Goal: Task Accomplishment & Management: Use online tool/utility

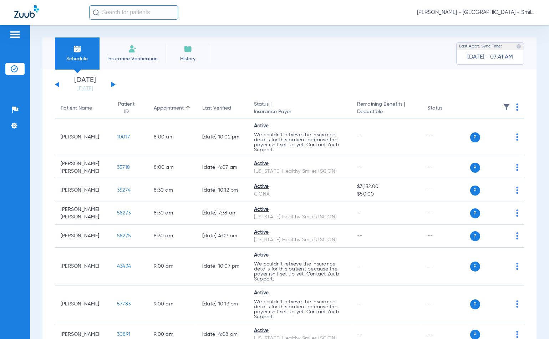
click at [515, 31] on div "Schedule Insurance Verification History Last Appt. Sync Time: [DATE] - 07:41 AM…" at bounding box center [289, 182] width 519 height 314
click at [477, 15] on span "[PERSON_NAME] - [GEOGRAPHIC_DATA] - SmileLand PD" at bounding box center [476, 12] width 118 height 7
click at [498, 25] on span "Account Selection" at bounding box center [508, 25] width 40 height 5
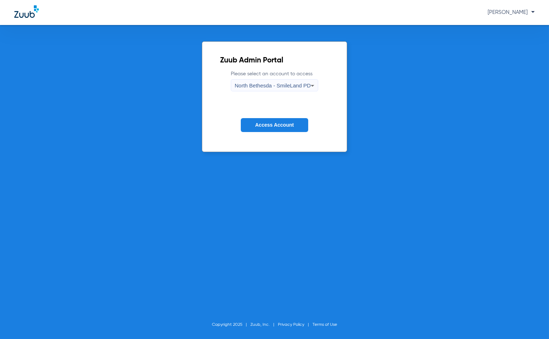
click at [291, 88] on div "North Bethesda - SmileLand PD" at bounding box center [273, 86] width 76 height 12
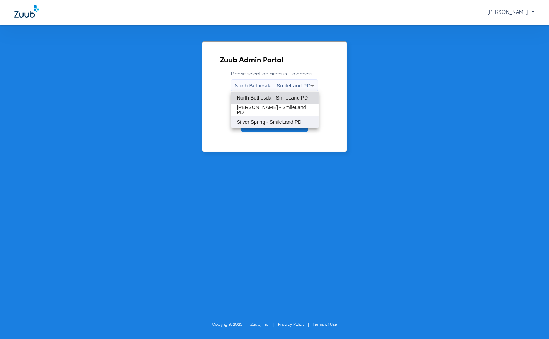
click at [269, 120] on span "Silver Spring - SmileLand PD" at bounding box center [269, 122] width 65 height 5
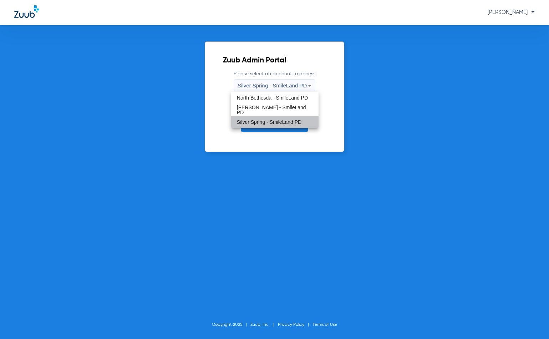
click at [273, 127] on span "Access Account" at bounding box center [274, 125] width 39 height 6
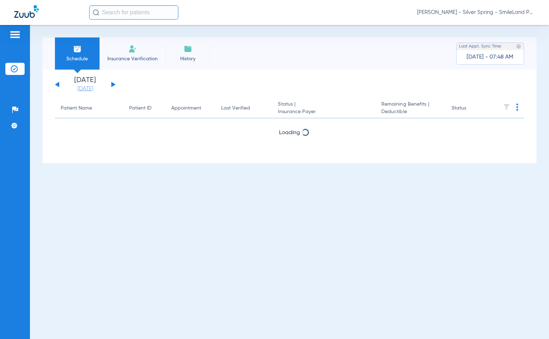
click at [99, 89] on link "[DATE]" at bounding box center [85, 88] width 43 height 7
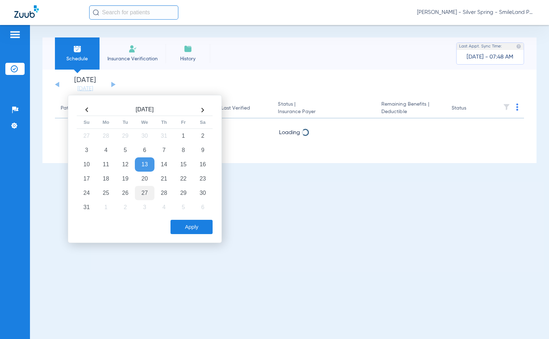
click at [150, 191] on td "27" at bounding box center [144, 193] width 19 height 14
click at [181, 217] on div "Apply" at bounding box center [143, 225] width 137 height 18
click at [185, 221] on button "Apply" at bounding box center [192, 227] width 42 height 14
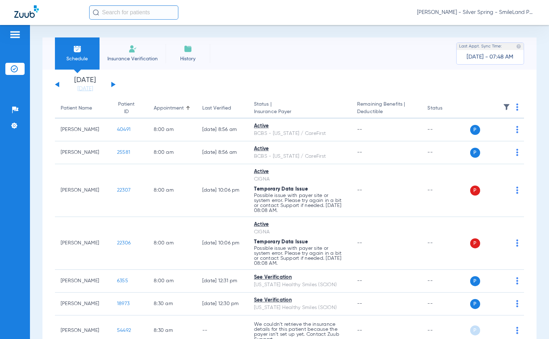
drag, startPoint x: 502, startPoint y: 80, endPoint x: 489, endPoint y: 93, distance: 19.2
click at [502, 80] on app-single-date-navigator "Monday 06-09-2025 Tuesday 06-10-2025 Wednesday 06-11-2025 Thursday 06-12-2025 F…" at bounding box center [289, 85] width 469 height 16
click at [510, 105] on th at bounding box center [497, 108] width 54 height 20
click at [516, 106] on img at bounding box center [517, 106] width 2 height 7
click at [488, 130] on button "Verify All" at bounding box center [484, 135] width 56 height 14
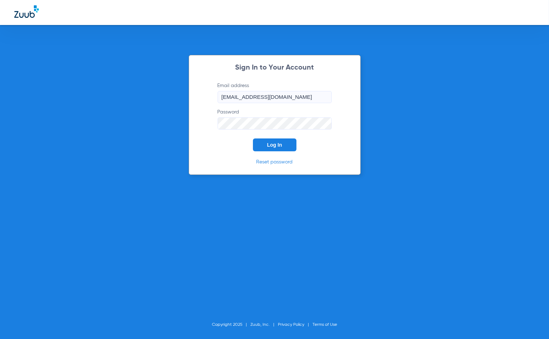
click at [271, 137] on form "Email address frontdesk@smilelandpd.com Password Log In" at bounding box center [275, 116] width 136 height 69
click at [271, 140] on button "Log In" at bounding box center [275, 144] width 44 height 13
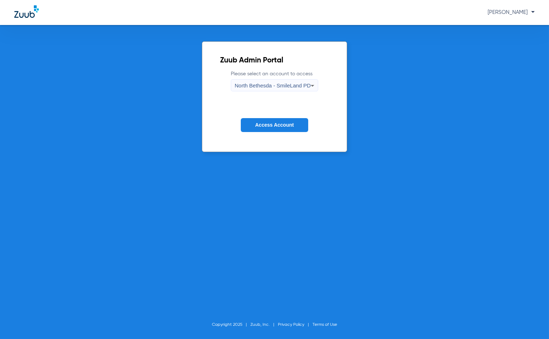
click at [278, 81] on div "North Bethesda - SmileLand PD" at bounding box center [273, 86] width 76 height 12
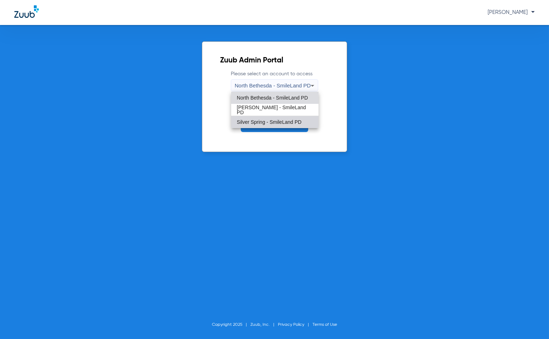
click at [268, 118] on mat-option "Silver Spring - SmileLand PD" at bounding box center [274, 122] width 87 height 12
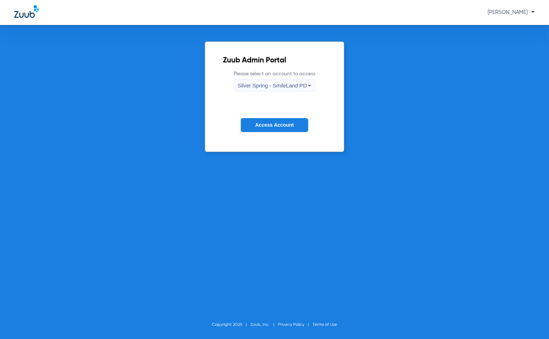
click at [269, 119] on button "Access Account" at bounding box center [274, 125] width 67 height 14
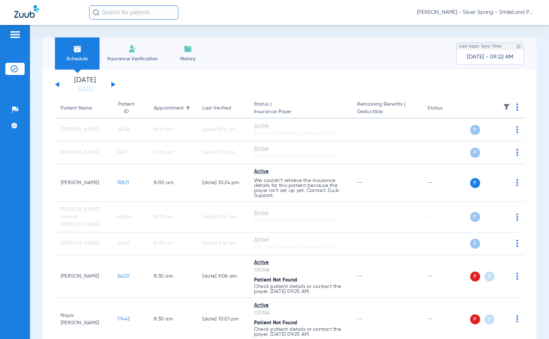
drag, startPoint x: 84, startPoint y: 88, endPoint x: 155, endPoint y: 165, distance: 104.5
click at [84, 88] on link "[DATE]" at bounding box center [85, 88] width 43 height 7
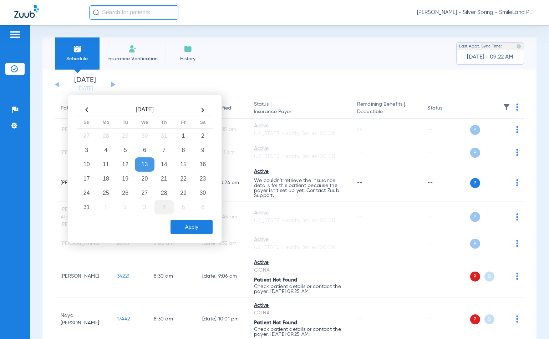
drag, startPoint x: 150, startPoint y: 185, endPoint x: 159, endPoint y: 201, distance: 18.2
click at [150, 187] on table "Aug 2025 Su Mo Tu We Th Fr Sa 27 28 29 30 31 1 2 3 4 5 6 7 8 9 10 11 12 13 14 1…" at bounding box center [145, 159] width 136 height 110
drag, startPoint x: 150, startPoint y: 194, endPoint x: 168, endPoint y: 208, distance: 22.3
click at [150, 194] on td "27" at bounding box center [144, 193] width 19 height 14
click at [190, 223] on button "Apply" at bounding box center [192, 227] width 42 height 14
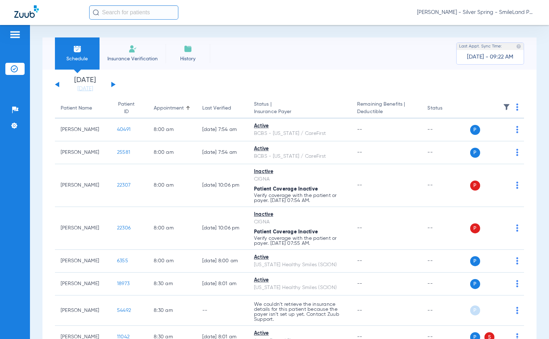
drag, startPoint x: 501, startPoint y: 85, endPoint x: 210, endPoint y: 103, distance: 291.7
click at [501, 85] on app-single-date-navigator "Monday 06-09-2025 Tuesday 06-10-2025 Wednesday 06-11-2025 Thursday 06-12-2025 F…" at bounding box center [289, 85] width 469 height 16
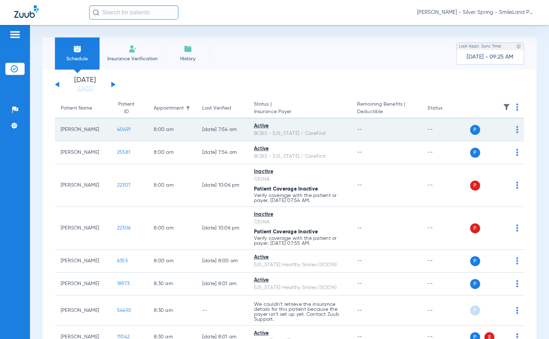
click at [119, 127] on span "40491" at bounding box center [124, 129] width 14 height 5
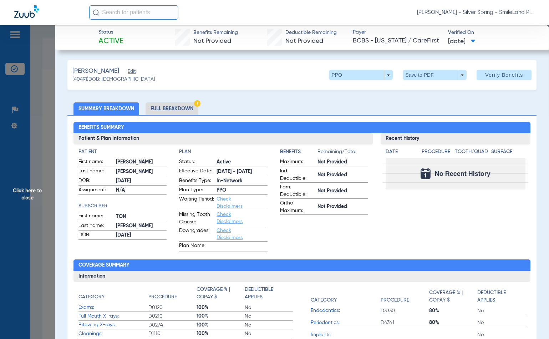
click at [462, 207] on div "Recent History Date Procedure Tooth/Quad Surface No Recent History" at bounding box center [456, 192] width 150 height 119
click at [461, 237] on div "Recent History Date Procedure Tooth/Quad Surface No Recent History" at bounding box center [456, 192] width 150 height 119
click at [51, 89] on span "Click here to close" at bounding box center [27, 194] width 55 height 339
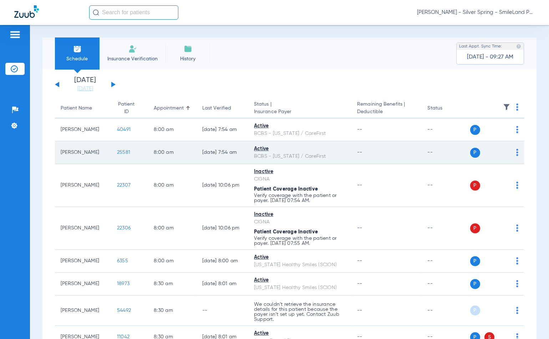
click at [117, 153] on span "25581" at bounding box center [123, 152] width 13 height 5
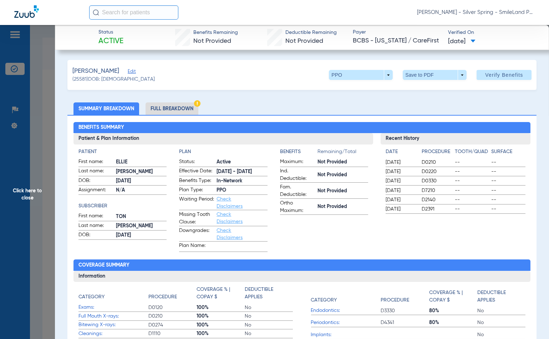
click at [508, 196] on span "--" at bounding box center [508, 199] width 34 height 7
click at [13, 131] on span "Click here to close" at bounding box center [27, 194] width 55 height 339
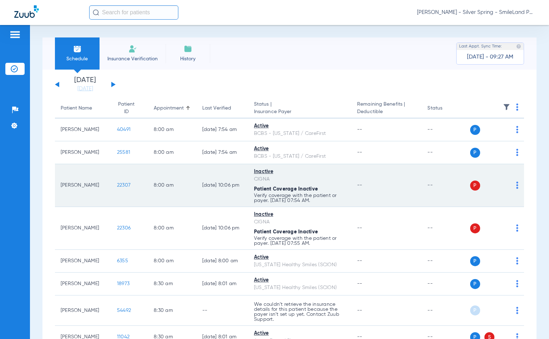
click at [117, 184] on span "22307" at bounding box center [124, 185] width 14 height 5
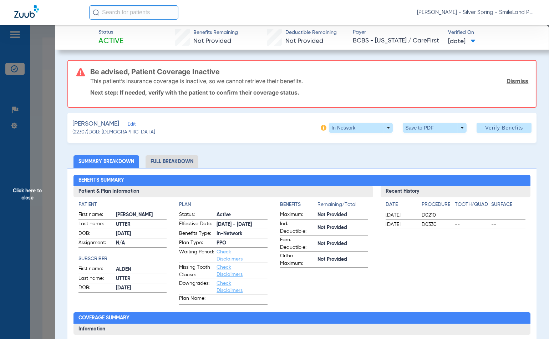
drag, startPoint x: 473, startPoint y: 78, endPoint x: 441, endPoint y: 12, distance: 72.6
click at [473, 78] on div "This patient’s insurance coverage is inactive, so we cannot retrieve their bene…" at bounding box center [309, 81] width 438 height 19
click at [33, 157] on span "Click here to close" at bounding box center [27, 194] width 55 height 339
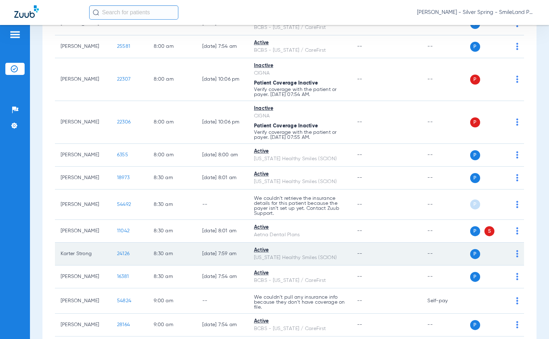
scroll to position [119, 0]
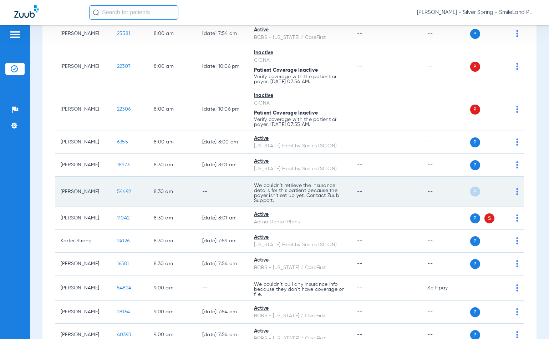
click at [117, 191] on span "54492" at bounding box center [124, 191] width 14 height 5
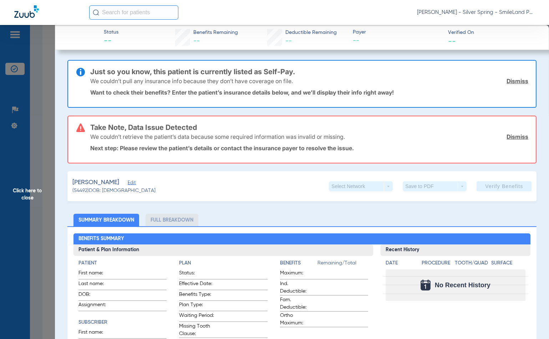
click at [464, 86] on div "We couldn’t pull any insurance info because they don’t have coverage on file. D…" at bounding box center [309, 81] width 438 height 19
click at [34, 111] on span "Click here to close" at bounding box center [27, 194] width 55 height 339
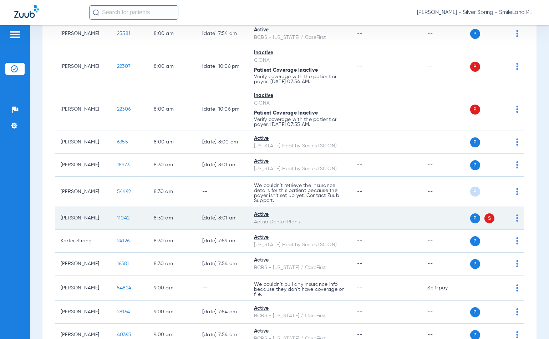
click at [117, 215] on span "11042" at bounding box center [123, 217] width 12 height 5
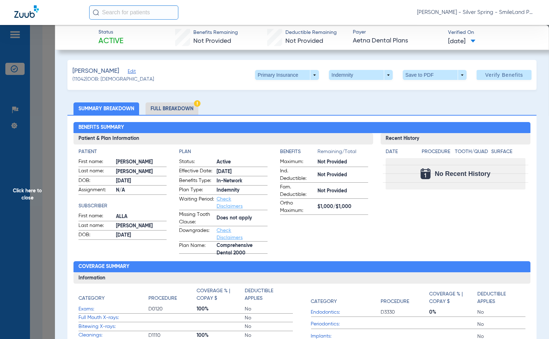
drag, startPoint x: 508, startPoint y: 103, endPoint x: 324, endPoint y: 116, distance: 184.9
click at [508, 103] on ul "Summary Breakdown Full Breakdown" at bounding box center [301, 108] width 469 height 12
drag, startPoint x: 24, startPoint y: 97, endPoint x: 29, endPoint y: 105, distance: 9.3
click at [24, 96] on span "Click here to close" at bounding box center [27, 194] width 55 height 339
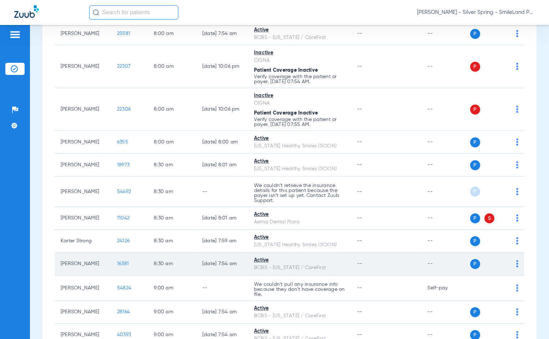
click at [117, 265] on span "16381" at bounding box center [123, 263] width 12 height 5
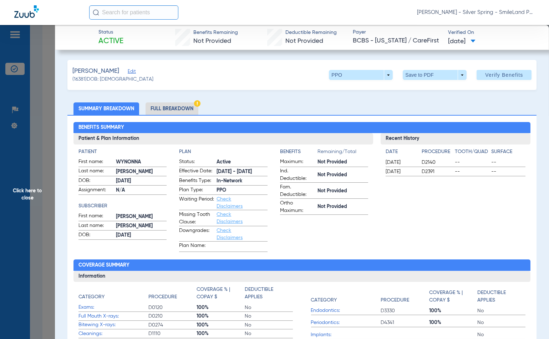
click at [35, 176] on span "Click here to close" at bounding box center [27, 194] width 55 height 339
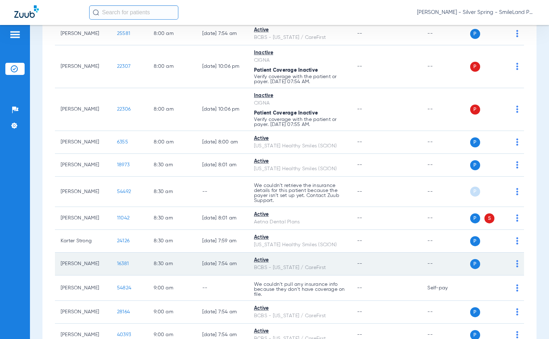
scroll to position [198, 0]
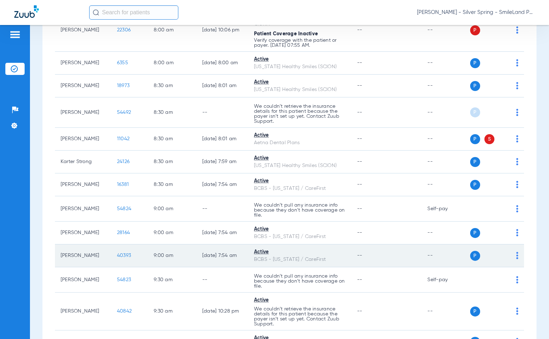
click at [117, 255] on span "40393" at bounding box center [124, 255] width 14 height 5
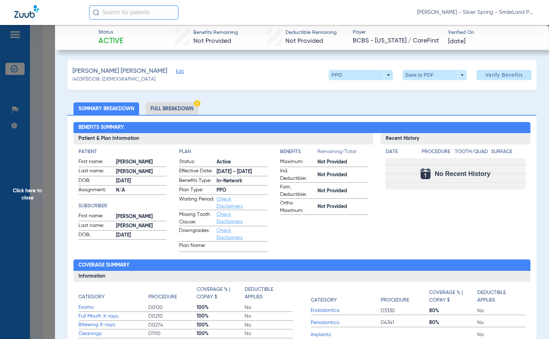
click at [33, 250] on span "Click here to close" at bounding box center [27, 194] width 55 height 339
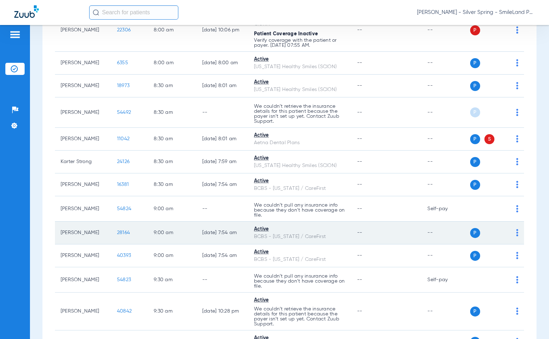
click at [117, 234] on span "28164" at bounding box center [123, 232] width 13 height 5
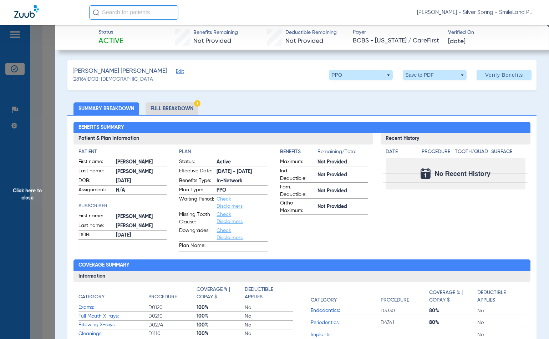
click at [26, 283] on span "Click here to close" at bounding box center [27, 194] width 55 height 339
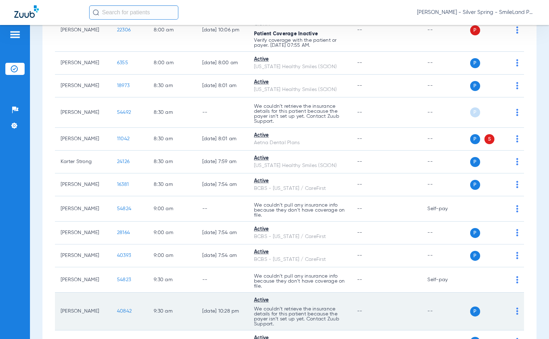
click at [117, 309] on span "40842" at bounding box center [124, 311] width 15 height 5
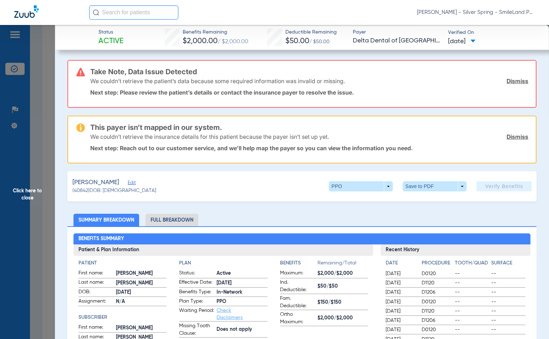
click at [24, 270] on span "Click here to close" at bounding box center [27, 194] width 55 height 339
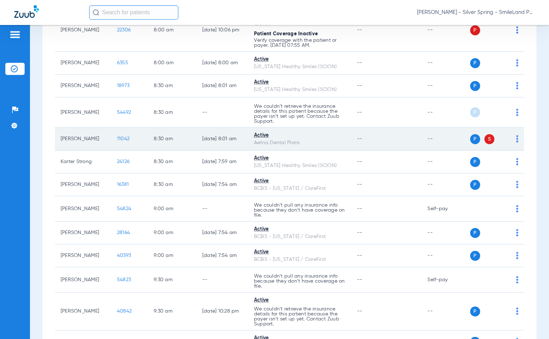
drag, startPoint x: 536, startPoint y: 136, endPoint x: 491, endPoint y: 149, distance: 46.4
click at [536, 136] on div "Schedule Insurance Verification History Last Appt. Sync Time: Today - 10:04 AM …" at bounding box center [289, 182] width 519 height 314
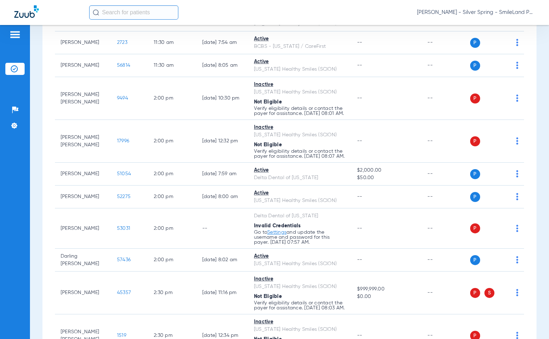
scroll to position [515, 0]
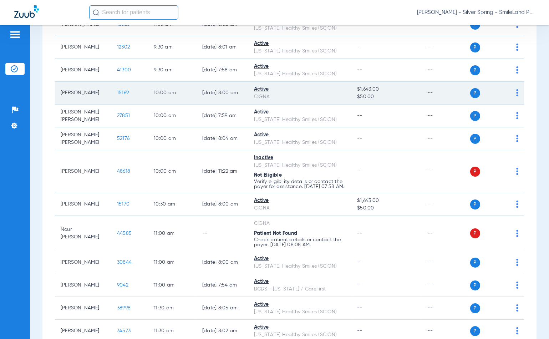
click at [117, 90] on span "15169" at bounding box center [123, 92] width 12 height 5
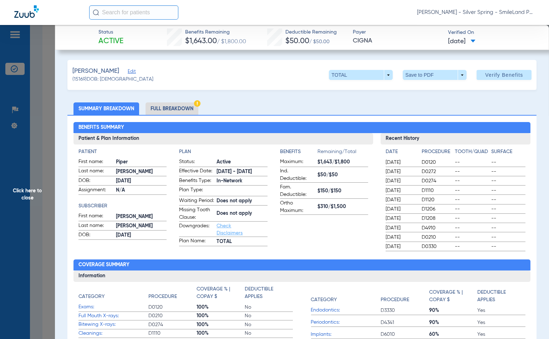
click at [471, 109] on ul "Summary Breakdown Full Breakdown" at bounding box center [301, 108] width 469 height 12
click at [51, 103] on span "Click here to close" at bounding box center [27, 194] width 55 height 339
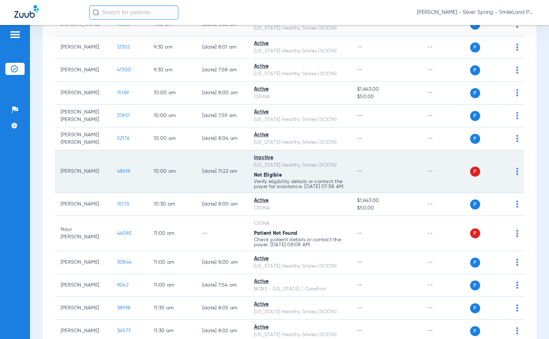
click at [460, 188] on td "--" at bounding box center [446, 171] width 48 height 43
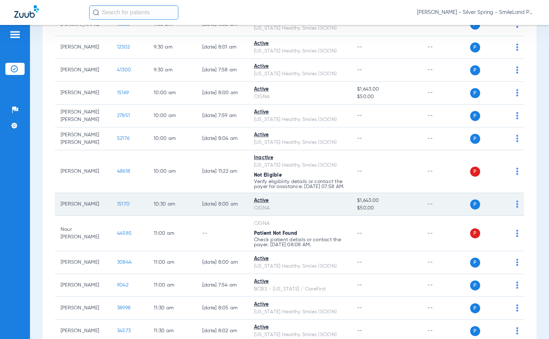
click at [117, 207] on span "15170" at bounding box center [123, 204] width 12 height 5
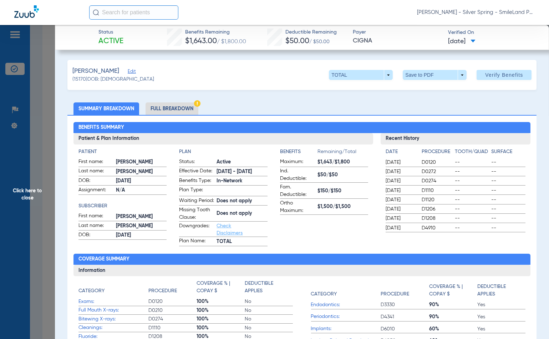
drag, startPoint x: 470, startPoint y: 93, endPoint x: 410, endPoint y: 102, distance: 60.6
click at [0, 109] on span "Click here to close" at bounding box center [27, 194] width 55 height 339
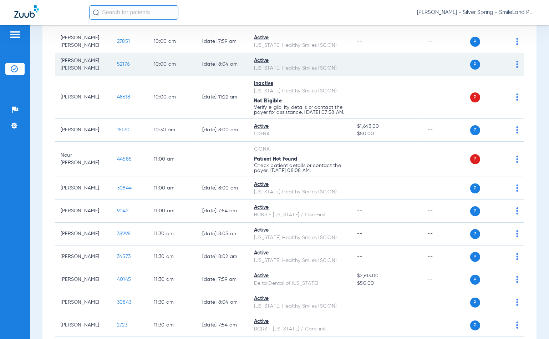
scroll to position [594, 0]
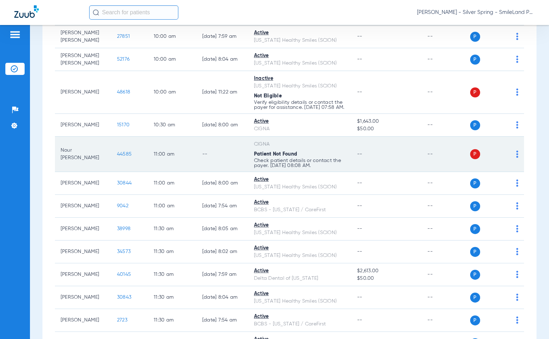
click at [117, 155] on span "44585" at bounding box center [124, 154] width 15 height 5
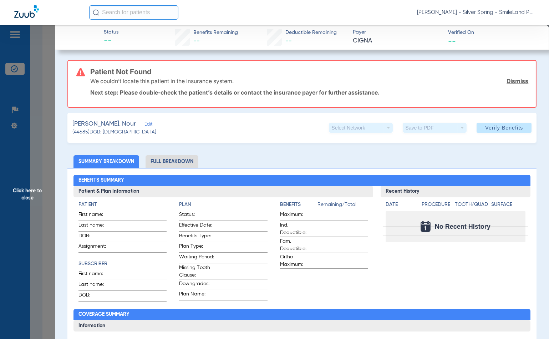
click at [465, 82] on div "We couldn’t locate this patient in the insurance system. Dismiss" at bounding box center [309, 81] width 438 height 19
click at [28, 143] on span "Click here to close" at bounding box center [27, 194] width 55 height 339
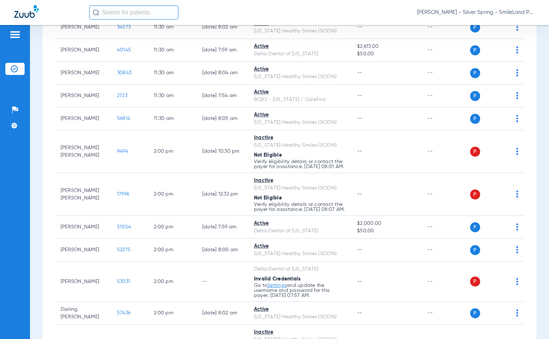
scroll to position [832, 0]
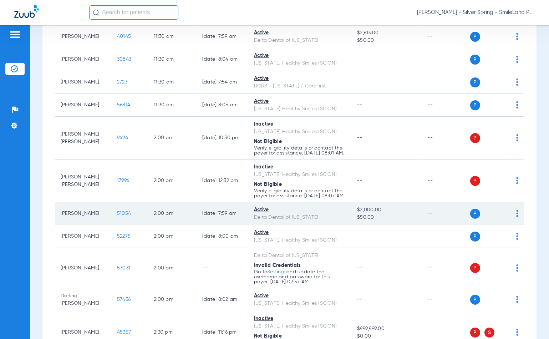
click at [120, 225] on td "51054" at bounding box center [129, 213] width 37 height 23
click at [117, 216] on span "51054" at bounding box center [124, 213] width 14 height 5
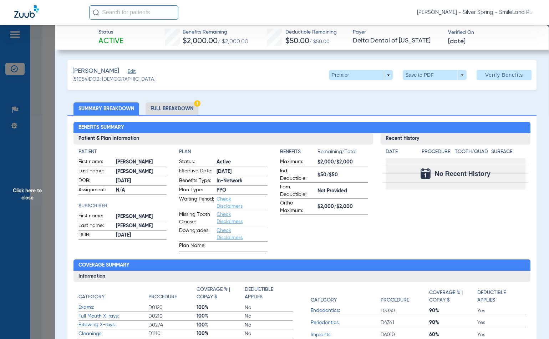
click at [15, 100] on span "Click here to close" at bounding box center [27, 194] width 55 height 339
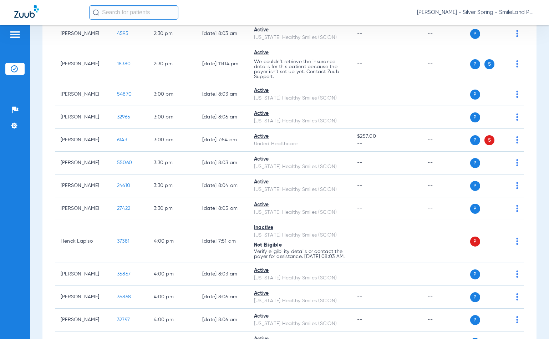
scroll to position [1229, 0]
click at [493, 23] on td "P S" at bounding box center [497, 11] width 54 height 23
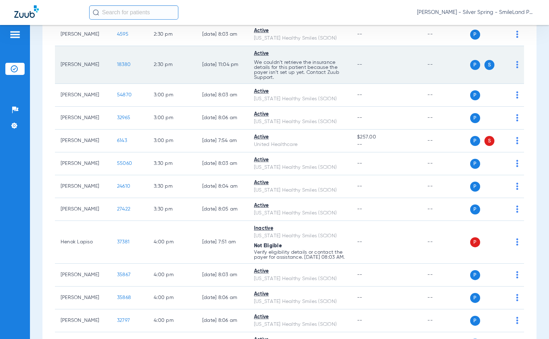
click at [117, 67] on span "18380" at bounding box center [124, 64] width 14 height 5
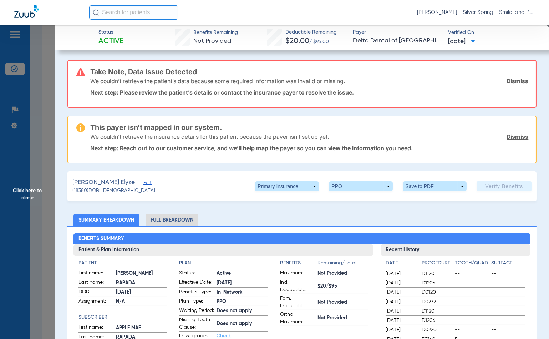
click at [183, 216] on li "Full Breakdown" at bounding box center [172, 220] width 53 height 12
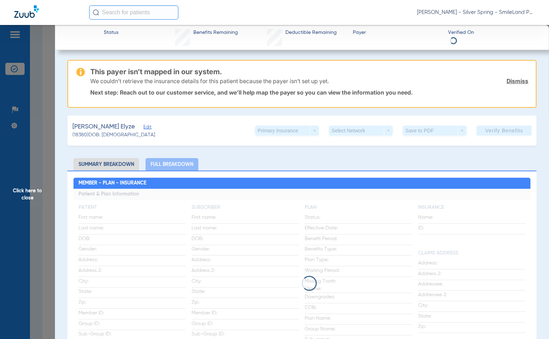
click at [118, 168] on li "Summary Breakdown" at bounding box center [106, 164] width 66 height 12
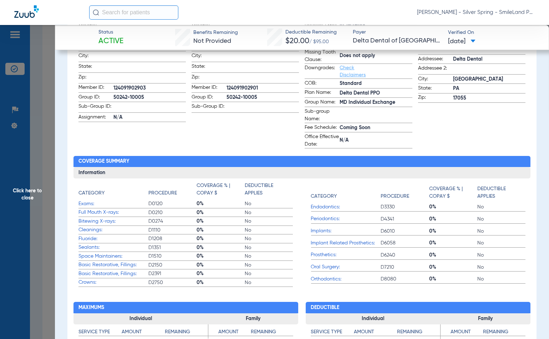
scroll to position [0, 0]
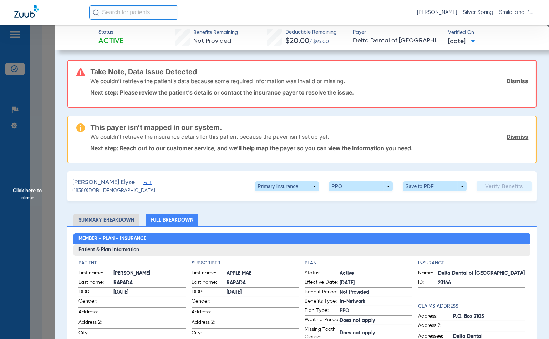
click at [111, 217] on li "Summary Breakdown" at bounding box center [106, 220] width 66 height 12
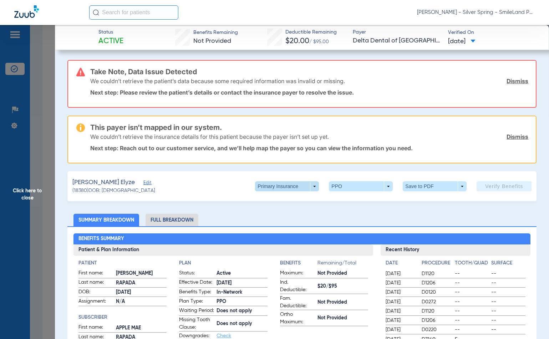
click at [304, 182] on span at bounding box center [287, 186] width 64 height 10
click at [290, 213] on span "Secondary Insurance" at bounding box center [278, 214] width 47 height 5
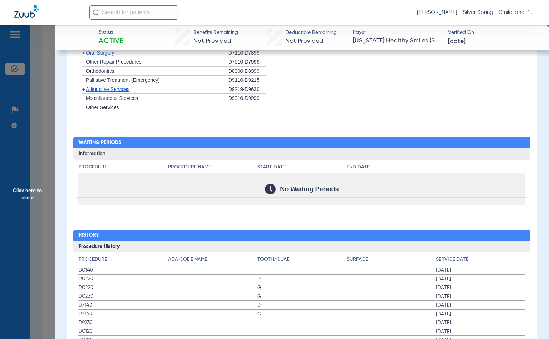
scroll to position [658, 0]
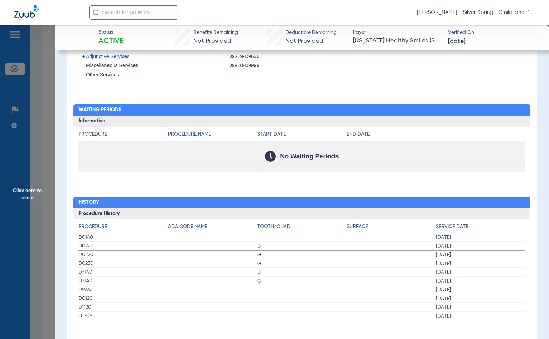
click at [94, 305] on span "D1120" at bounding box center [123, 307] width 90 height 7
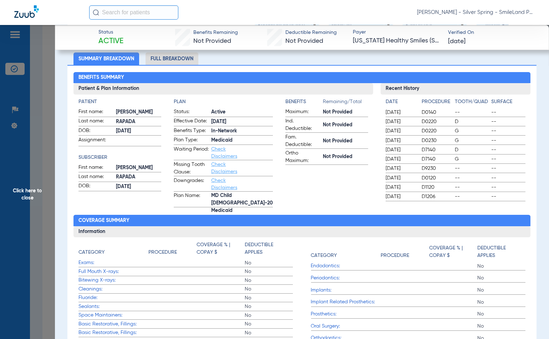
scroll to position [0, 0]
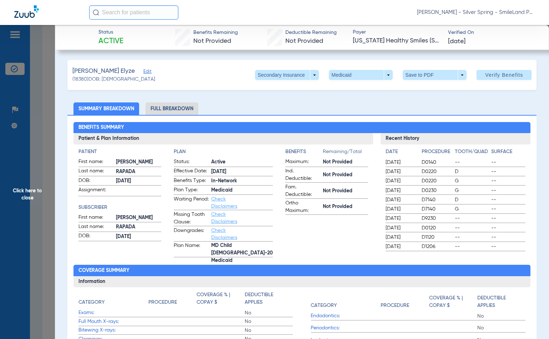
click at [36, 119] on span "Click here to close" at bounding box center [27, 194] width 55 height 339
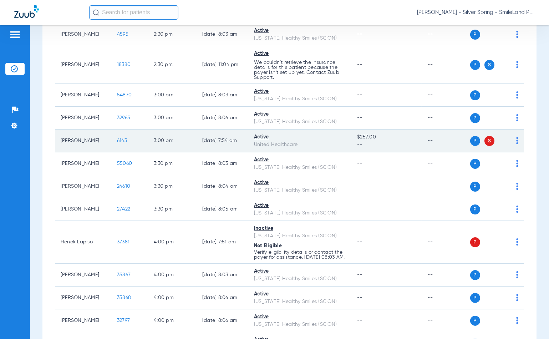
click at [117, 143] on span "6143" at bounding box center [122, 140] width 10 height 5
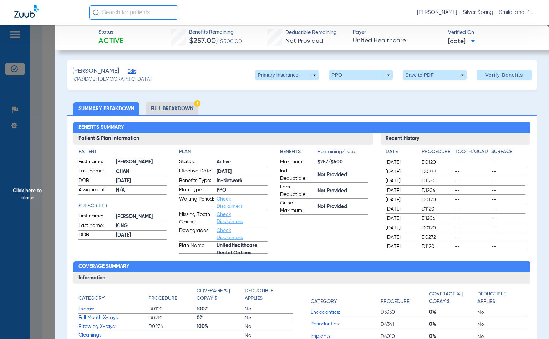
drag, startPoint x: 469, startPoint y: 121, endPoint x: 462, endPoint y: 122, distance: 6.9
click at [469, 121] on div "Benefits Summary Patient & Plan Information Patient First name: SEBASTIAN Last …" at bounding box center [301, 257] width 469 height 284
click at [279, 77] on span at bounding box center [287, 74] width 17 height 17
click at [279, 108] on button "Secondary Insurance" at bounding box center [279, 103] width 59 height 14
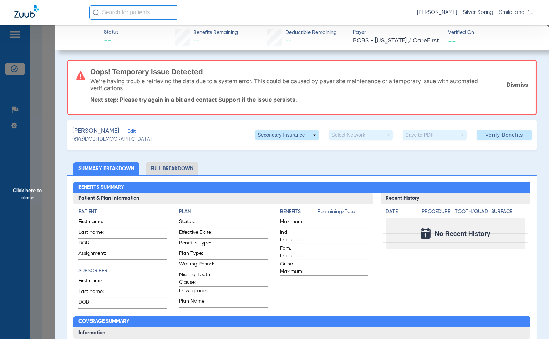
drag, startPoint x: 462, startPoint y: 73, endPoint x: 444, endPoint y: 4, distance: 71.5
click at [463, 73] on div "We’re having trouble retrieving the data due to a system error. This could be c…" at bounding box center [309, 85] width 438 height 26
click at [22, 157] on span "Click here to close" at bounding box center [27, 194] width 55 height 339
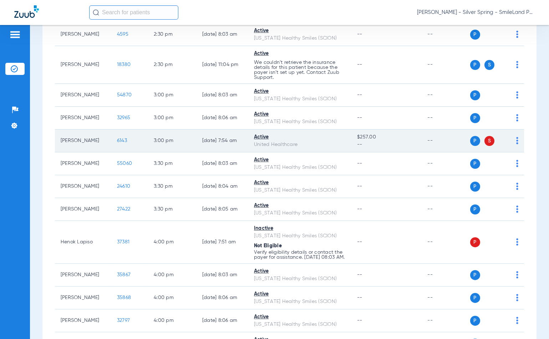
click at [117, 143] on span "6143" at bounding box center [122, 140] width 10 height 5
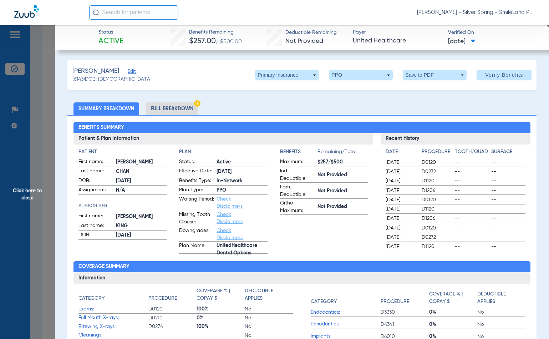
click at [41, 155] on span "Click here to close" at bounding box center [27, 194] width 55 height 339
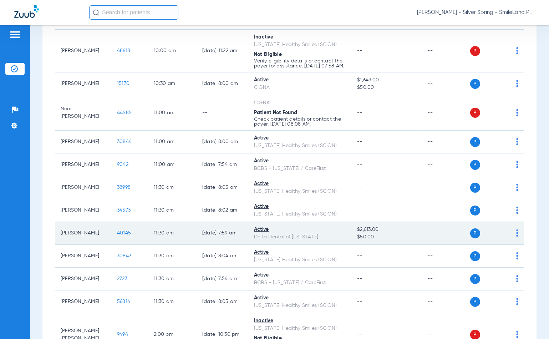
scroll to position [594, 0]
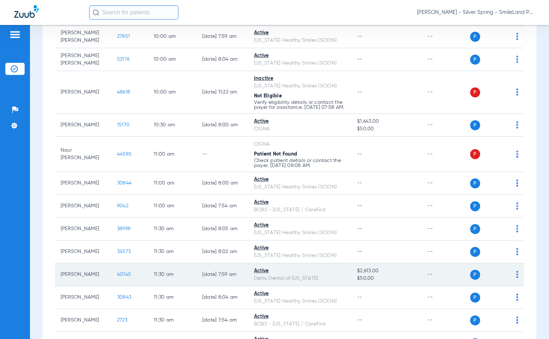
click at [120, 277] on span "40145" at bounding box center [124, 274] width 14 height 5
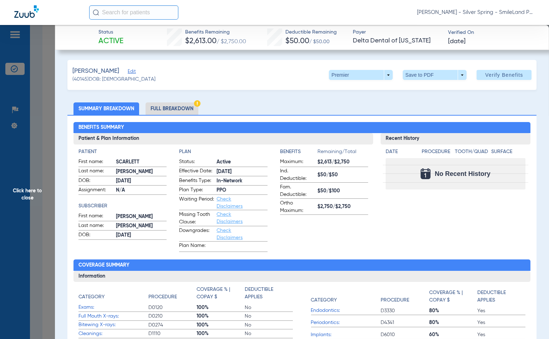
click at [47, 111] on span "Click here to close" at bounding box center [27, 194] width 55 height 339
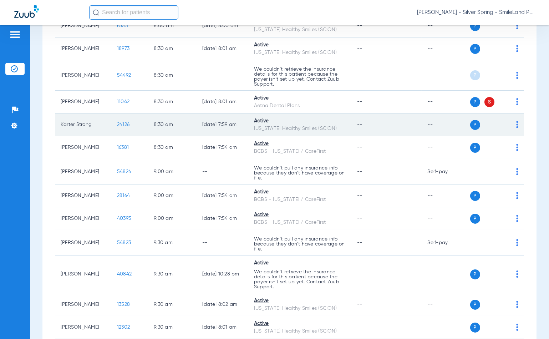
scroll to position [0, 0]
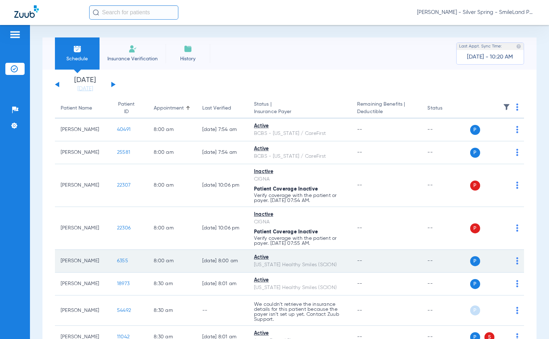
click at [117, 261] on span "6355" at bounding box center [122, 260] width 11 height 5
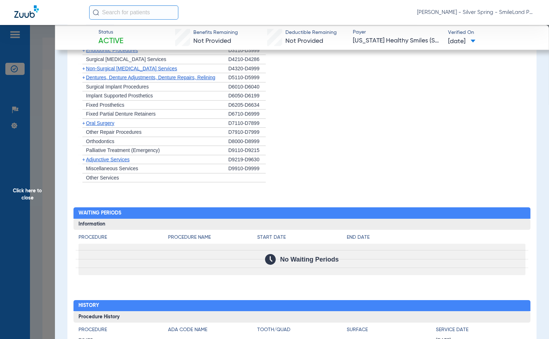
scroll to position [674, 0]
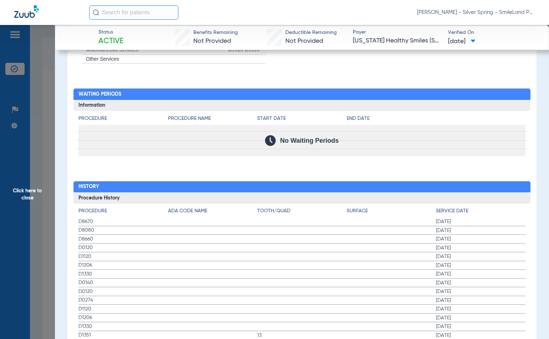
click at [508, 111] on div "Procedure Procedure Name Start Date End Date No Waiting Periods" at bounding box center [301, 133] width 457 height 45
click at [28, 78] on span "Click here to close" at bounding box center [27, 194] width 55 height 339
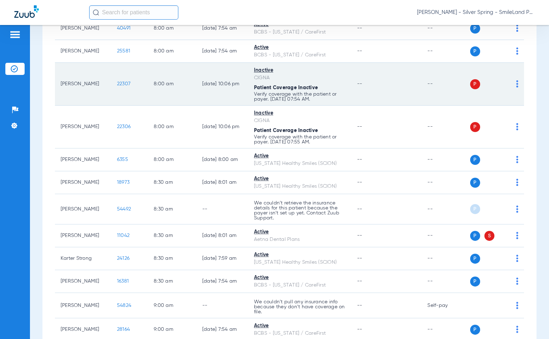
scroll to position [158, 0]
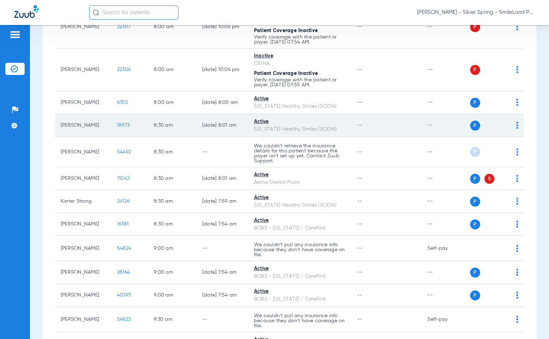
click at [111, 129] on td "18973" at bounding box center [129, 125] width 37 height 23
click at [119, 126] on span "18973" at bounding box center [123, 125] width 12 height 5
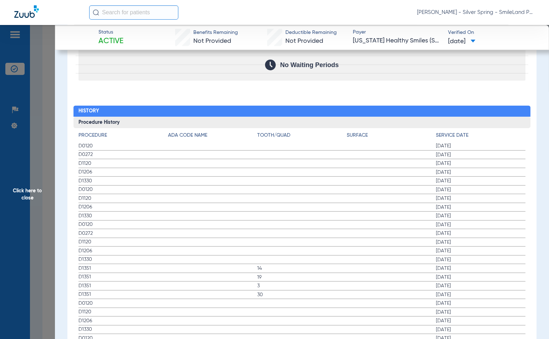
scroll to position [753, 0]
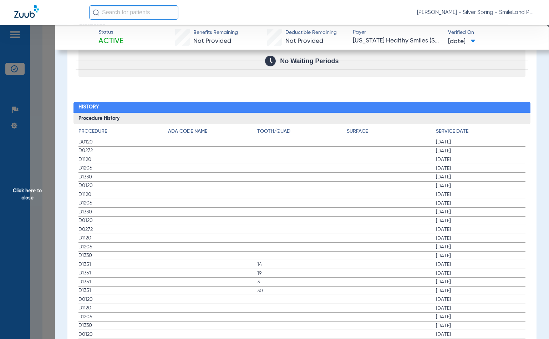
click at [494, 138] on span "02/19/2025" at bounding box center [481, 141] width 90 height 7
click at [23, 101] on span "Click here to close" at bounding box center [27, 194] width 55 height 339
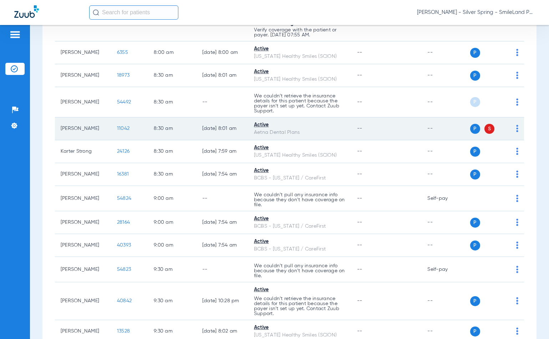
scroll to position [238, 0]
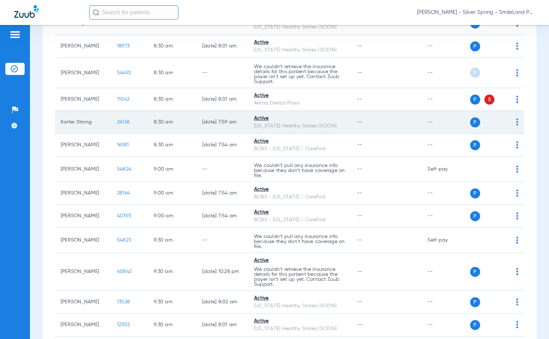
click at [117, 120] on span "24126" at bounding box center [123, 122] width 12 height 5
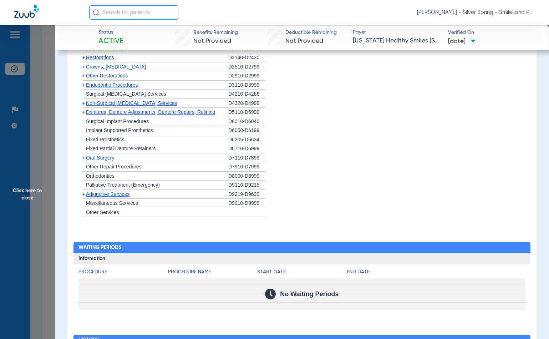
scroll to position [754, 0]
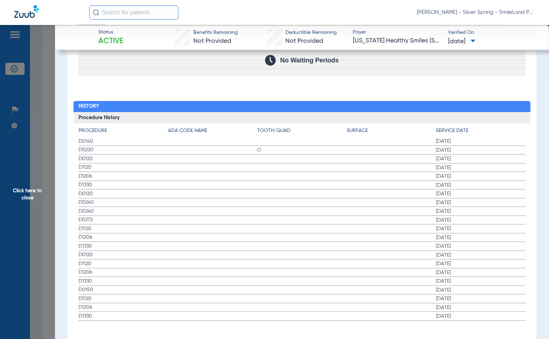
click at [499, 147] on span "07/18/2025" at bounding box center [481, 150] width 90 height 7
click at [39, 144] on span "Click here to close" at bounding box center [27, 194] width 55 height 339
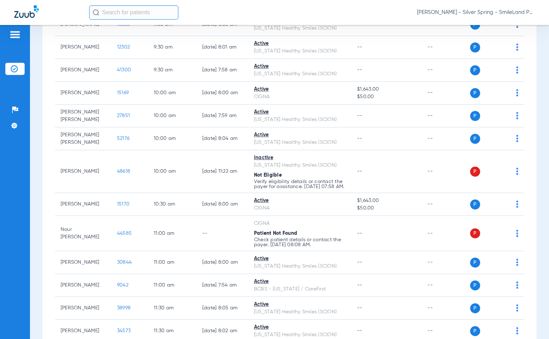
scroll to position [476, 0]
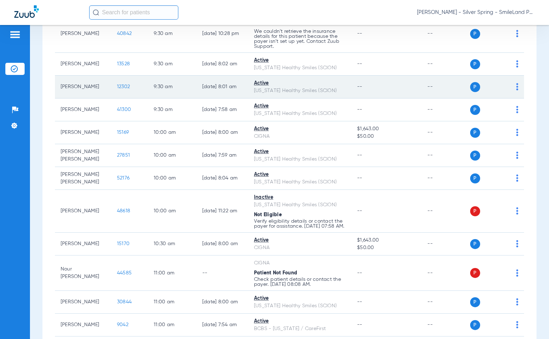
click at [117, 86] on span "12302" at bounding box center [123, 86] width 13 height 5
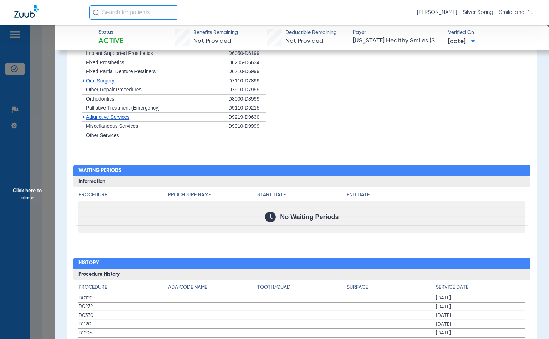
scroll to position [718, 0]
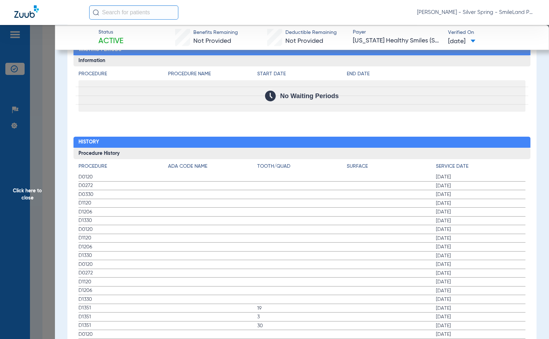
click at [508, 101] on div "No Waiting Periods" at bounding box center [301, 95] width 447 height 31
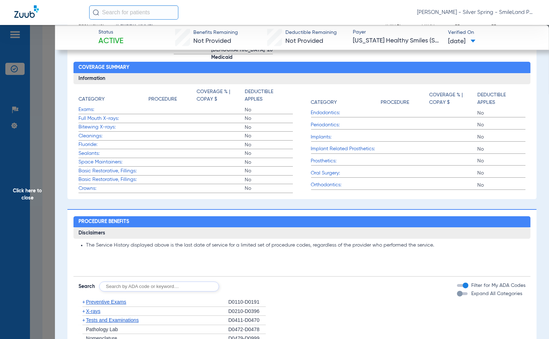
scroll to position [0, 0]
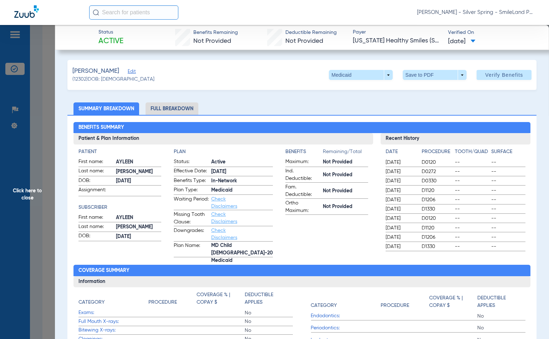
click at [33, 118] on span "Click here to close" at bounding box center [27, 194] width 55 height 339
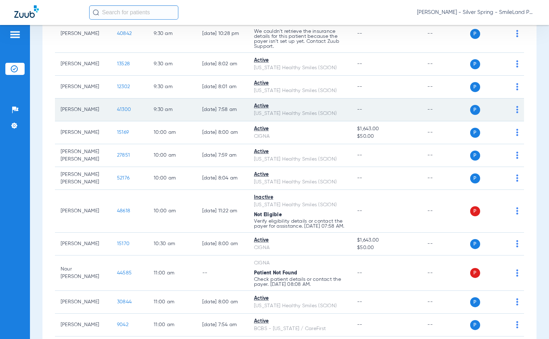
click at [117, 110] on span "41300" at bounding box center [124, 109] width 14 height 5
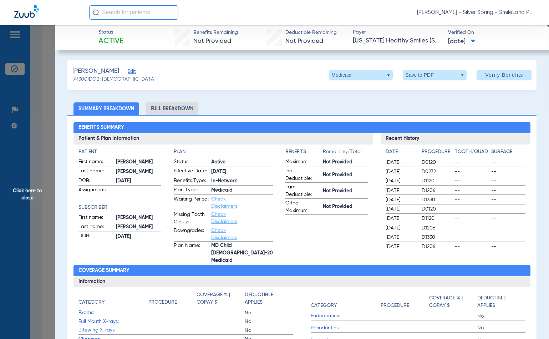
click at [519, 218] on span "--" at bounding box center [508, 218] width 34 height 7
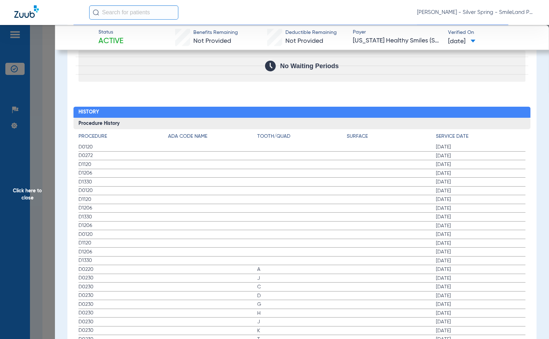
scroll to position [793, 0]
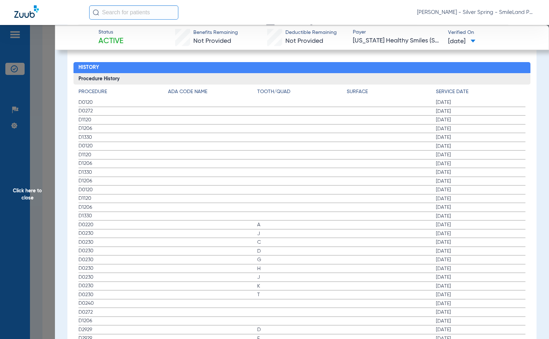
drag, startPoint x: 512, startPoint y: 117, endPoint x: 266, endPoint y: 108, distance: 245.6
click at [512, 117] on span "02/26/2025" at bounding box center [481, 119] width 90 height 7
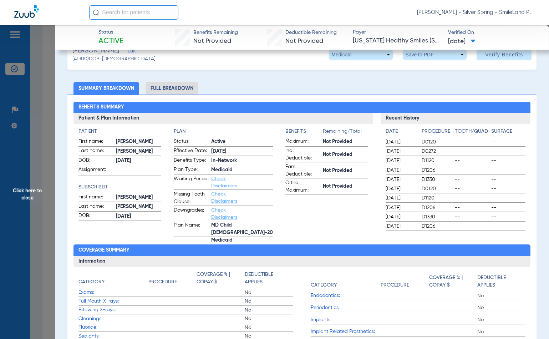
scroll to position [0, 0]
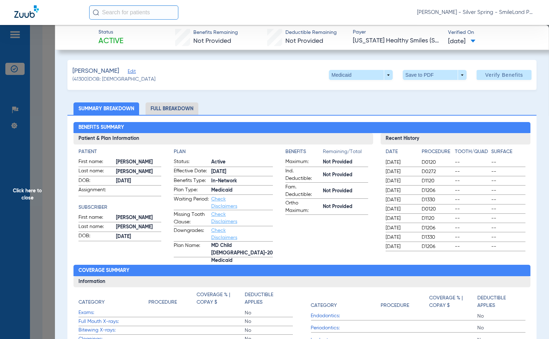
click at [43, 134] on span "Click here to close" at bounding box center [27, 194] width 55 height 339
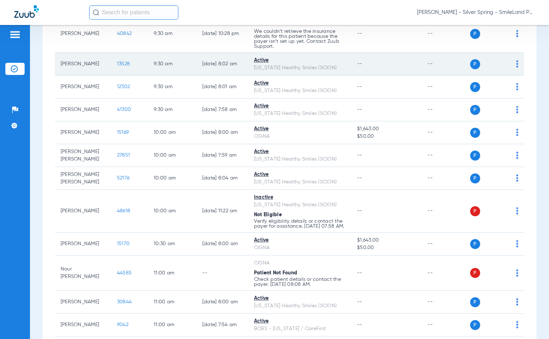
click at [117, 63] on span "13528" at bounding box center [123, 63] width 13 height 5
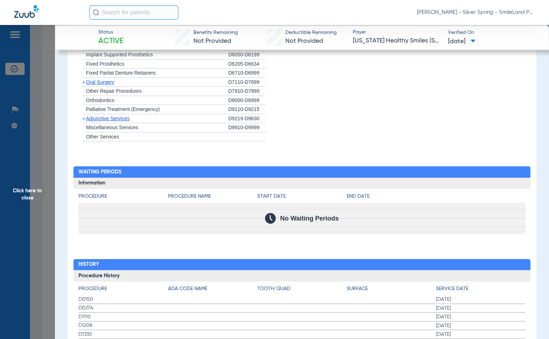
scroll to position [596, 0]
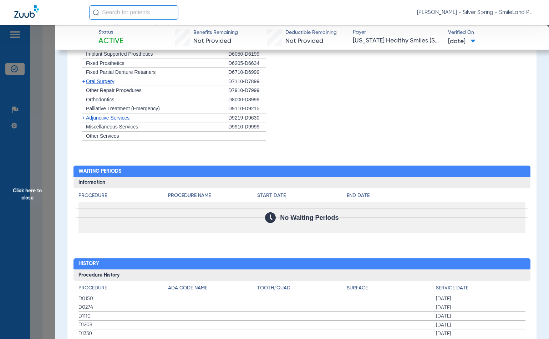
click at [9, 188] on span "Click here to close" at bounding box center [27, 194] width 55 height 339
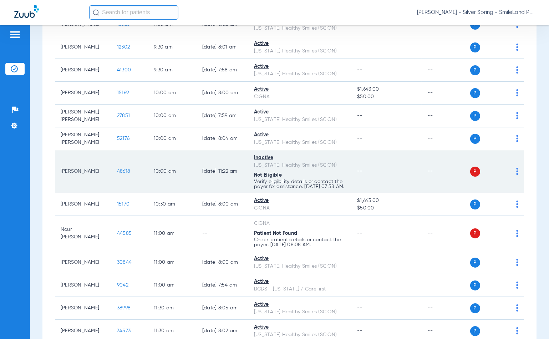
scroll to position [555, 0]
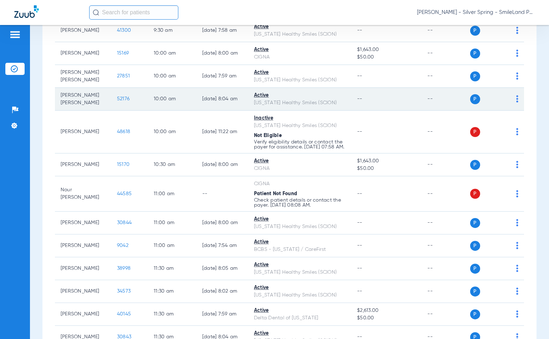
click at [120, 94] on td "52176" at bounding box center [129, 99] width 37 height 23
click at [117, 98] on span "52176" at bounding box center [123, 98] width 12 height 5
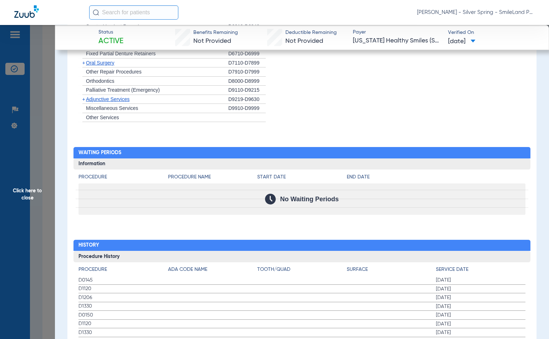
scroll to position [631, 0]
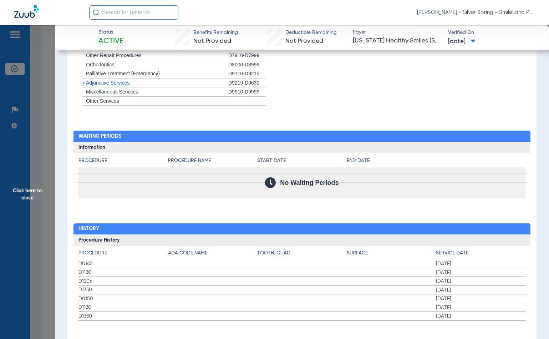
click at [486, 87] on li "+ Miscellaneous Services D9910-D9999" at bounding box center [301, 91] width 447 height 9
click at [46, 68] on span "Click here to close" at bounding box center [27, 194] width 55 height 339
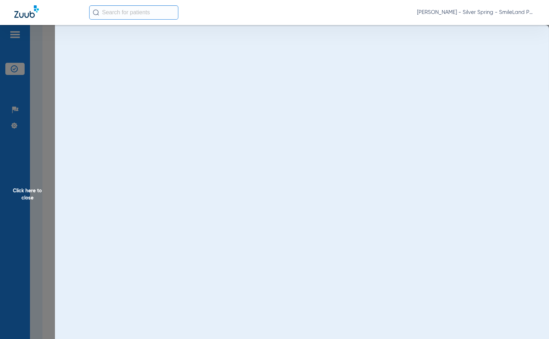
scroll to position [0, 0]
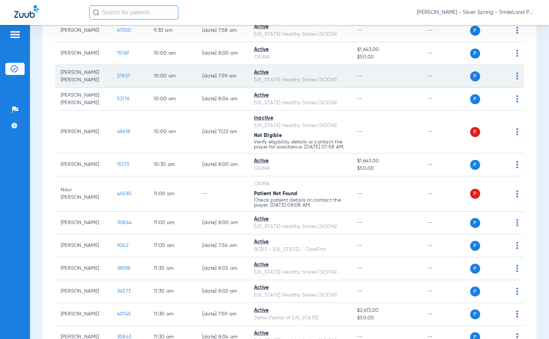
click at [117, 73] on span "27851" at bounding box center [123, 75] width 13 height 5
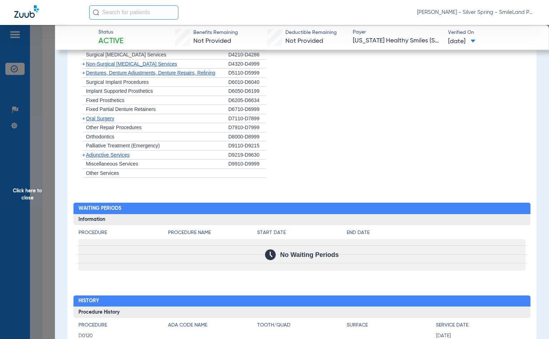
scroll to position [713, 0]
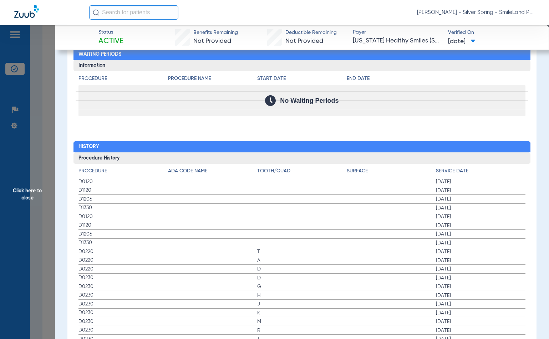
click at [38, 114] on span "Click here to close" at bounding box center [27, 194] width 55 height 339
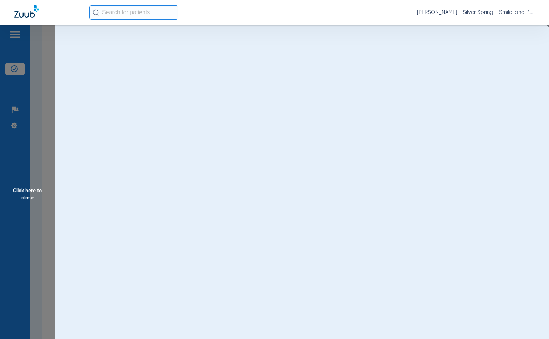
scroll to position [0, 0]
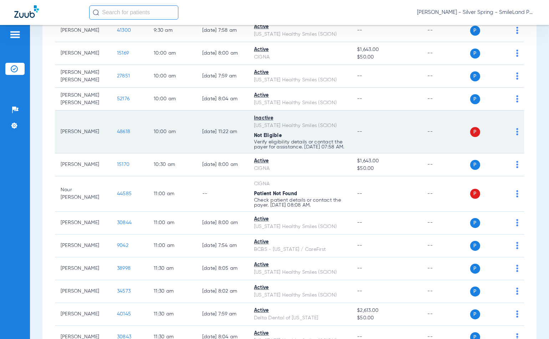
click at [117, 133] on span "48618" at bounding box center [123, 131] width 13 height 5
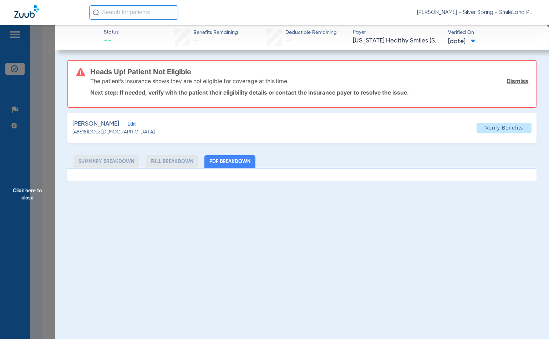
drag, startPoint x: 514, startPoint y: 44, endPoint x: 420, endPoint y: 15, distance: 98.2
click at [514, 44] on app-verified-on-section "Verified On 02/24/2025" at bounding box center [492, 37] width 89 height 17
click at [37, 47] on span "Click here to close" at bounding box center [27, 194] width 55 height 339
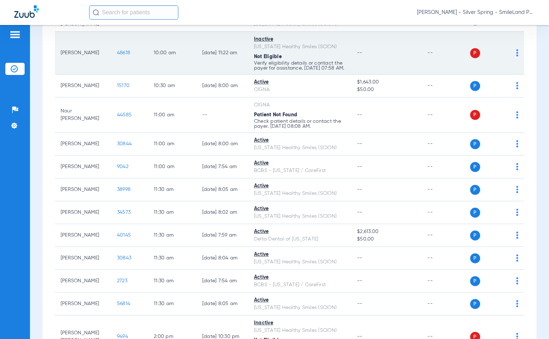
scroll to position [634, 0]
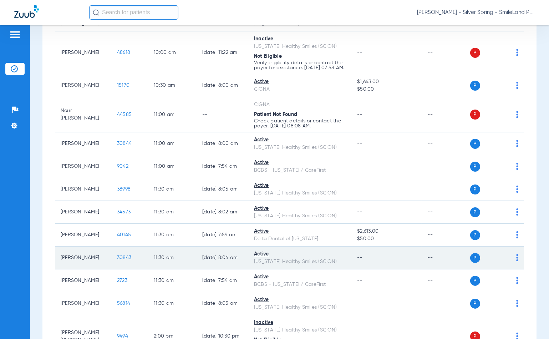
click at [119, 260] on span "30843" at bounding box center [124, 257] width 14 height 5
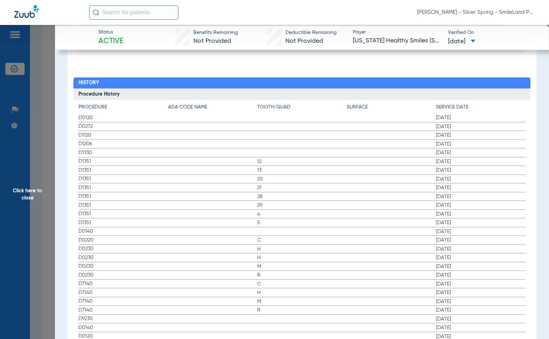
scroll to position [793, 0]
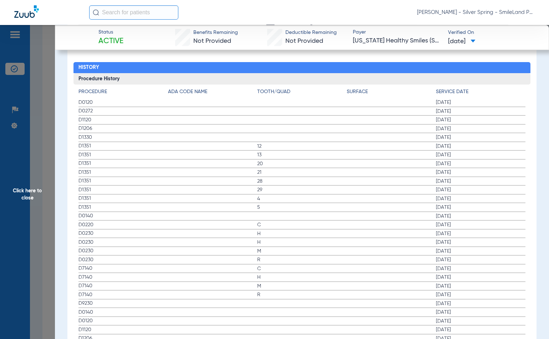
click at [537, 92] on app-member-insurance-verification-view "Status Active Benefits Remaining Not Provided Deductible Remaining Not Provided…" at bounding box center [302, 100] width 494 height 1736
click at [52, 96] on span "Click here to close" at bounding box center [27, 194] width 55 height 339
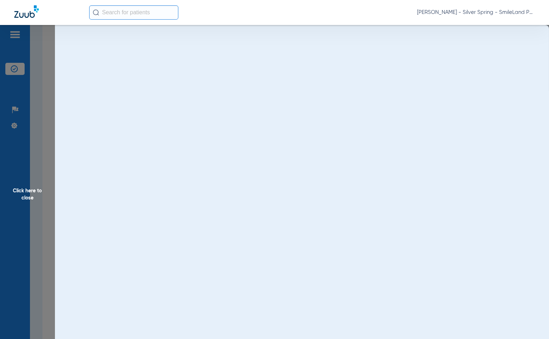
scroll to position [0, 0]
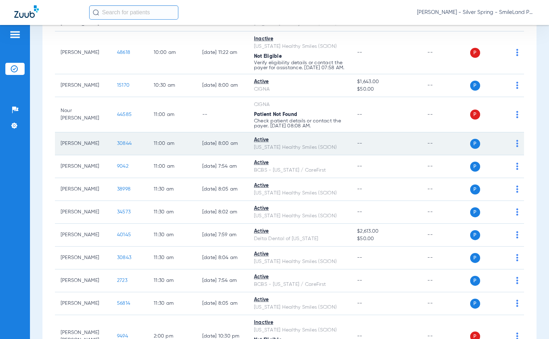
click at [117, 146] on span "30844" at bounding box center [124, 143] width 15 height 5
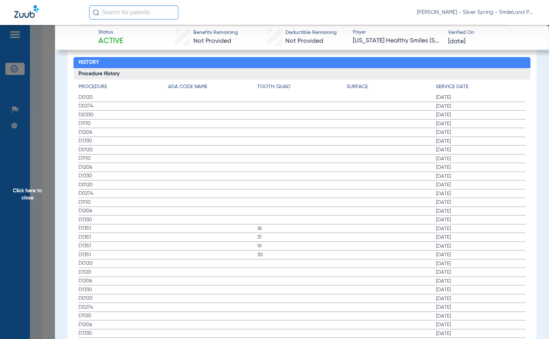
scroll to position [798, 0]
click at [93, 120] on span "D1110" at bounding box center [123, 123] width 90 height 7
click at [499, 85] on h4 "Service Date" at bounding box center [481, 86] width 90 height 7
click at [40, 94] on span "Click here to close" at bounding box center [27, 194] width 55 height 339
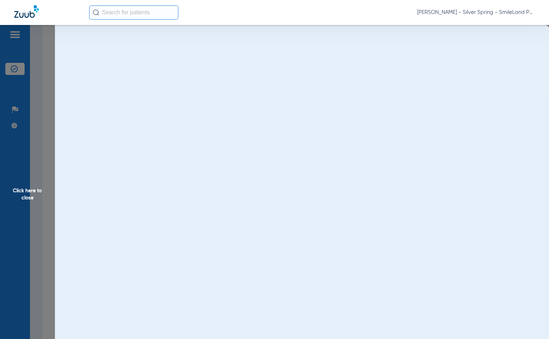
scroll to position [0, 0]
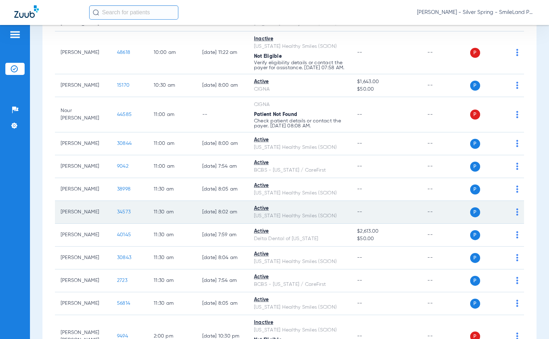
click at [113, 212] on td "34573" at bounding box center [129, 212] width 37 height 23
click at [118, 214] on span "34573" at bounding box center [124, 211] width 14 height 5
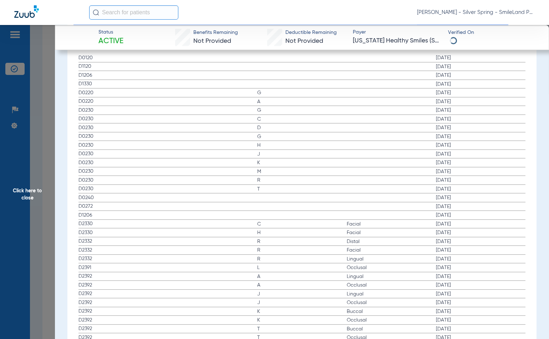
scroll to position [798, 0]
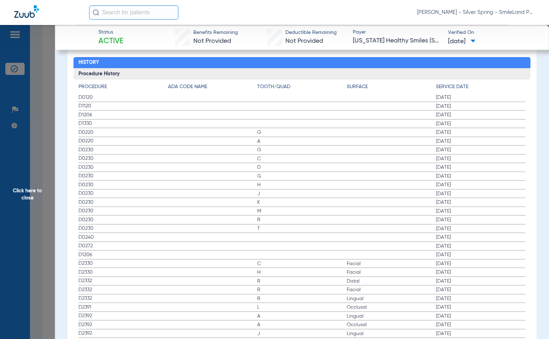
click at [503, 96] on span "02/19/2025" at bounding box center [481, 97] width 90 height 7
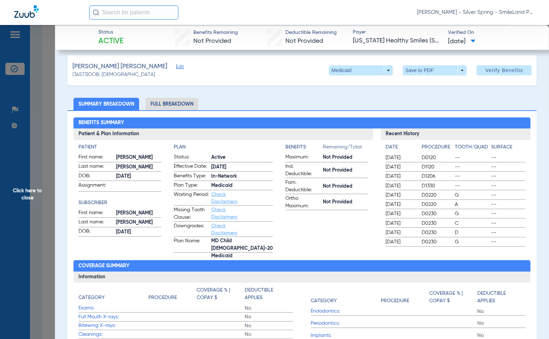
scroll to position [0, 0]
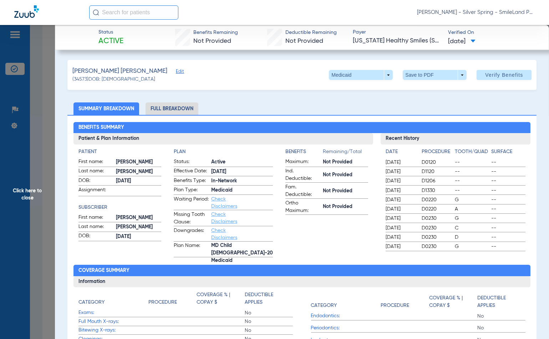
click at [47, 85] on span "Click here to close" at bounding box center [27, 194] width 55 height 339
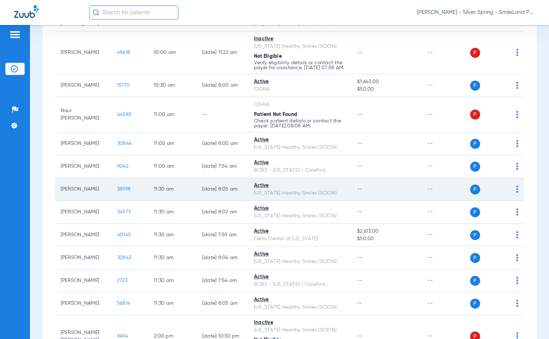
click at [117, 192] on span "38998" at bounding box center [124, 189] width 14 height 5
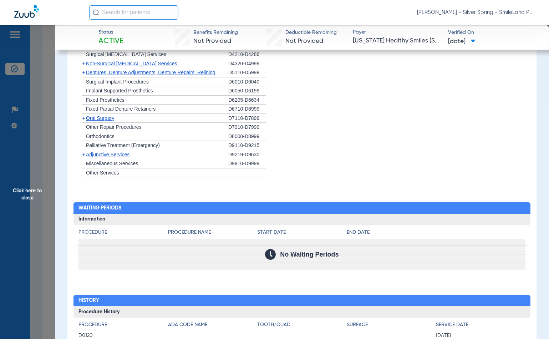
scroll to position [754, 0]
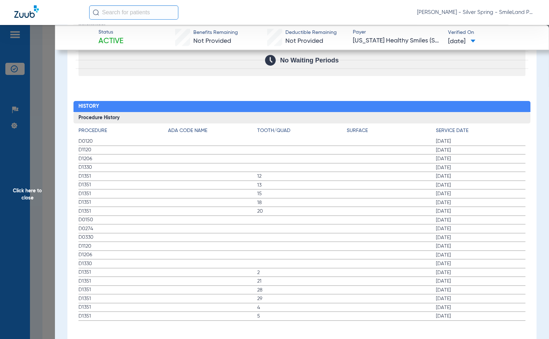
drag, startPoint x: 508, startPoint y: 162, endPoint x: 150, endPoint y: 155, distance: 358.2
click at [508, 164] on span "02/12/2025" at bounding box center [481, 167] width 90 height 7
click at [29, 152] on span "Click here to close" at bounding box center [27, 194] width 55 height 339
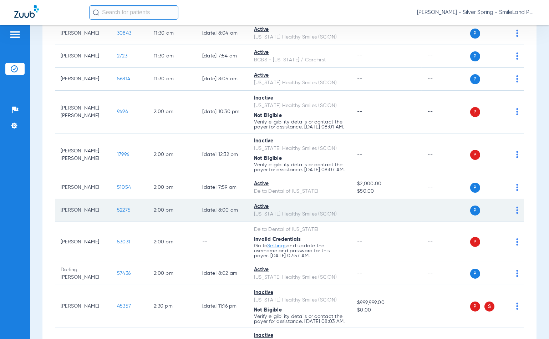
scroll to position [872, 0]
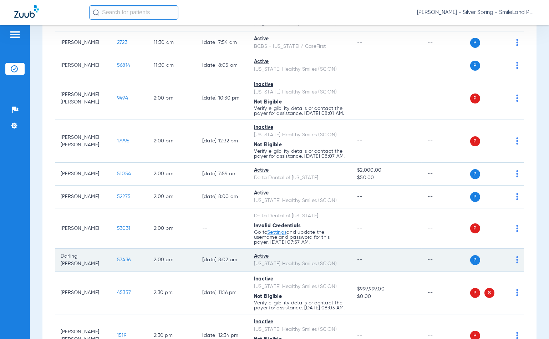
click at [111, 271] on td "57436" at bounding box center [129, 260] width 37 height 23
click at [117, 262] on span "57436" at bounding box center [124, 259] width 14 height 5
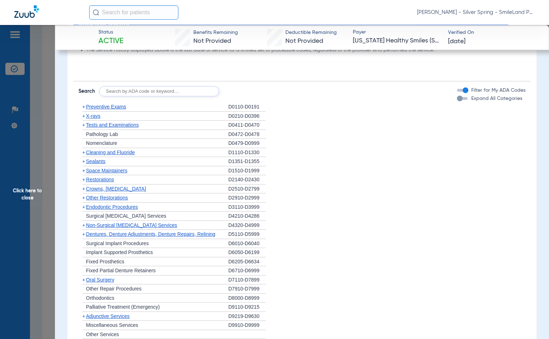
scroll to position [602, 0]
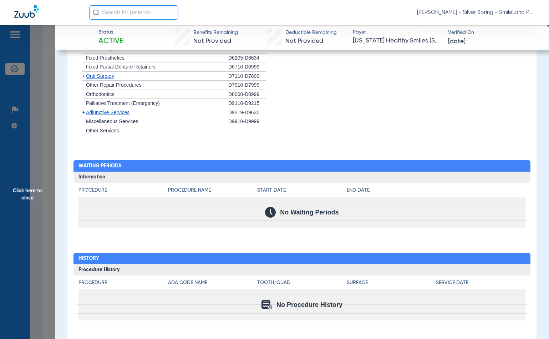
click at [514, 117] on li "+ Miscellaneous Services D9910-D9999" at bounding box center [301, 121] width 447 height 9
click at [21, 119] on span "Click here to close" at bounding box center [27, 194] width 55 height 339
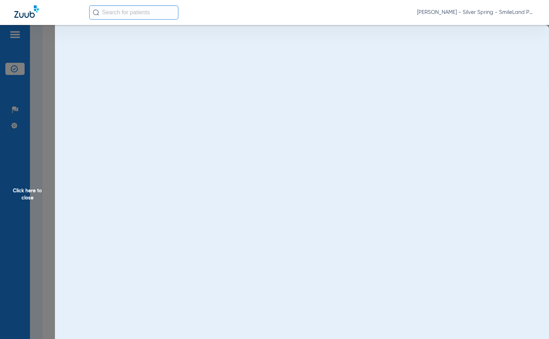
scroll to position [0, 0]
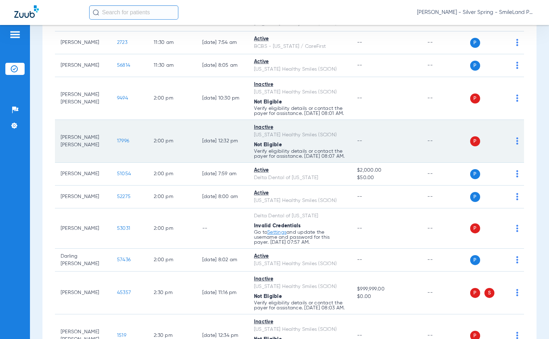
click at [121, 156] on td "17996" at bounding box center [129, 141] width 37 height 43
click at [117, 143] on span "17996" at bounding box center [123, 140] width 12 height 5
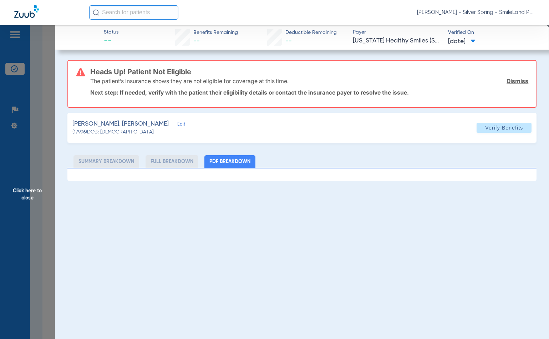
click at [538, 46] on div "Status -- Benefits Remaining -- Deductible Remaining -- Payer Maryland Healthy …" at bounding box center [302, 37] width 494 height 25
click at [39, 123] on span "Click here to close" at bounding box center [27, 194] width 55 height 339
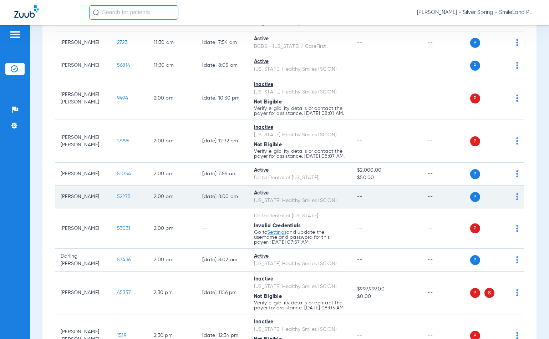
click at [121, 208] on td "52275" at bounding box center [129, 196] width 37 height 23
click at [120, 199] on span "52275" at bounding box center [124, 196] width 14 height 5
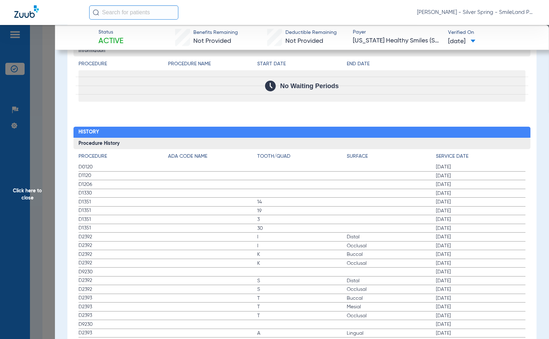
scroll to position [793, 0]
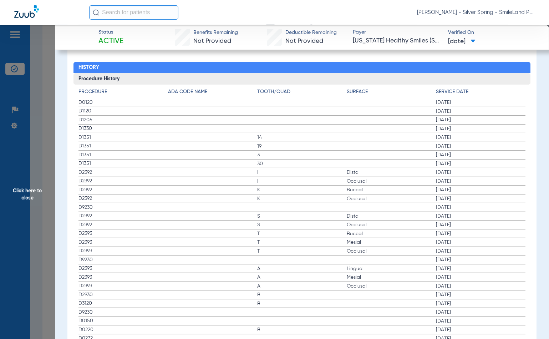
drag, startPoint x: 533, startPoint y: 89, endPoint x: 134, endPoint y: 122, distance: 400.1
click at [5, 121] on span "Click here to close" at bounding box center [27, 194] width 55 height 339
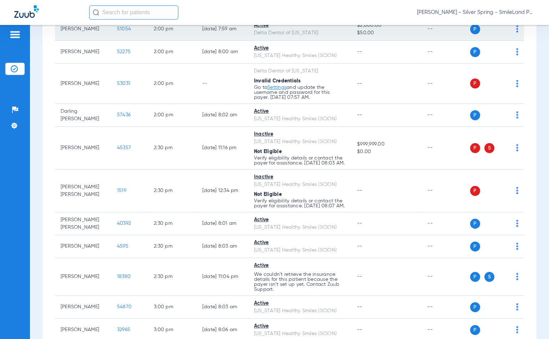
scroll to position [1030, 0]
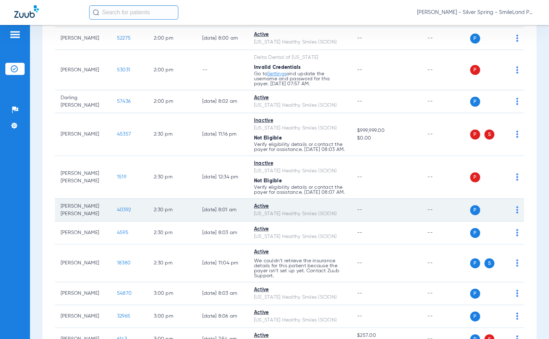
click at [122, 222] on td "40392" at bounding box center [129, 210] width 37 height 23
click at [121, 212] on span "40392" at bounding box center [124, 209] width 14 height 5
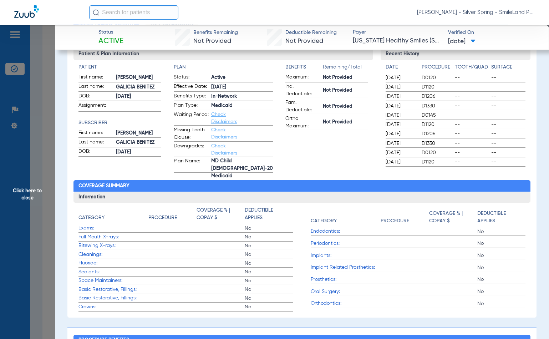
scroll to position [0, 0]
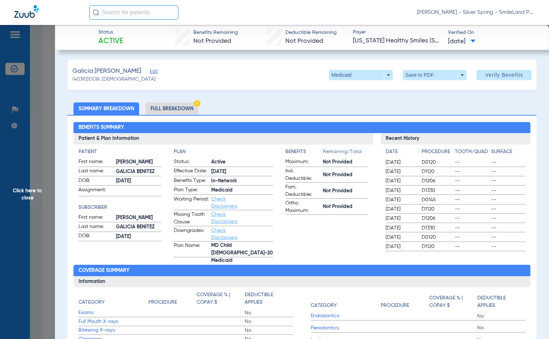
drag, startPoint x: 26, startPoint y: 127, endPoint x: 29, endPoint y: 129, distance: 3.7
click at [26, 127] on span "Click here to close" at bounding box center [27, 194] width 55 height 339
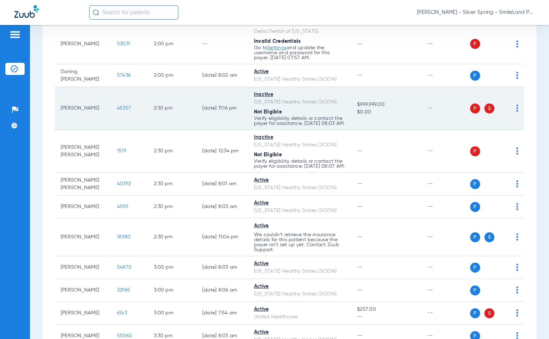
scroll to position [1070, 0]
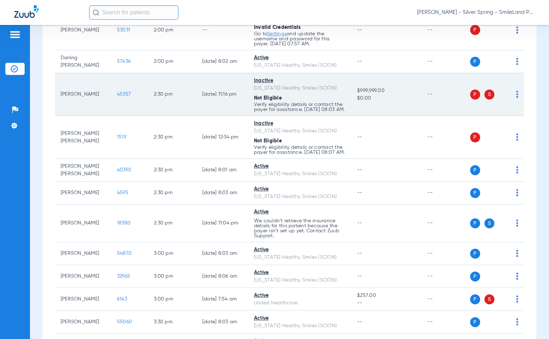
click at [117, 97] on span "45357" at bounding box center [124, 94] width 14 height 5
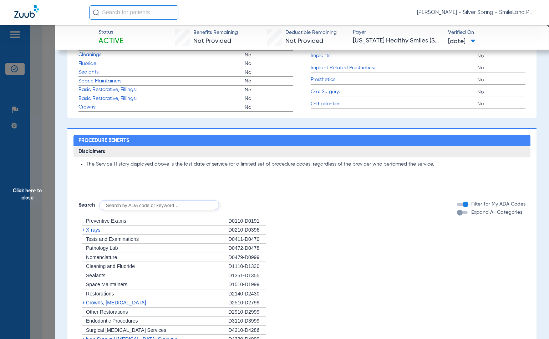
scroll to position [0, 0]
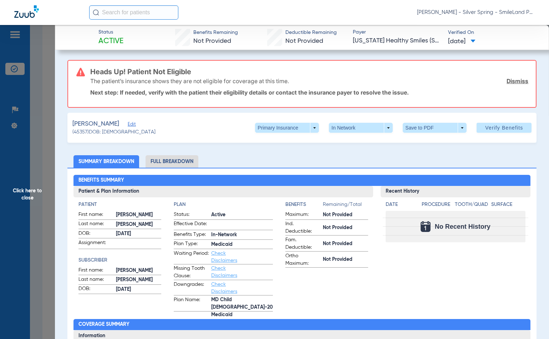
click at [26, 108] on span "Click here to close" at bounding box center [27, 194] width 55 height 339
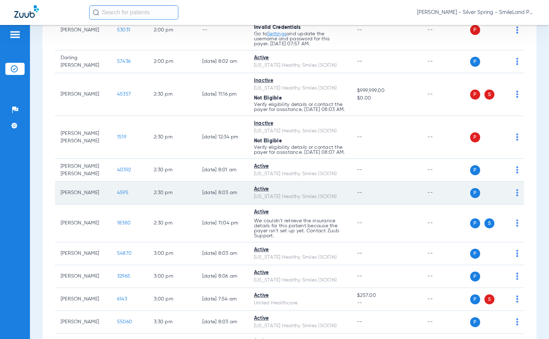
click at [117, 195] on span "4595" at bounding box center [122, 192] width 11 height 5
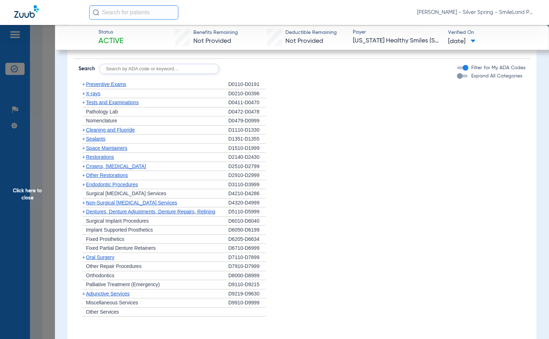
scroll to position [639, 0]
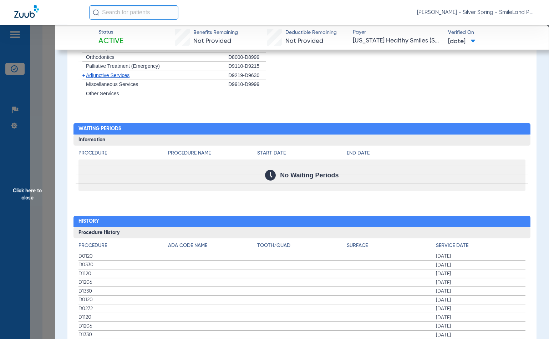
click at [30, 93] on span "Click here to close" at bounding box center [27, 194] width 55 height 339
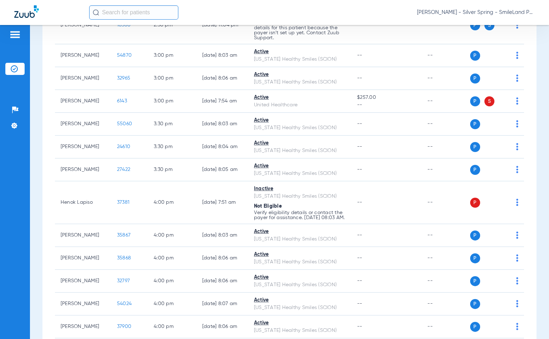
scroll to position [1229, 0]
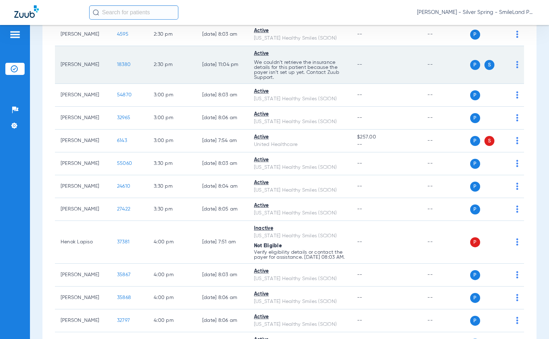
click at [117, 67] on span "18380" at bounding box center [124, 64] width 14 height 5
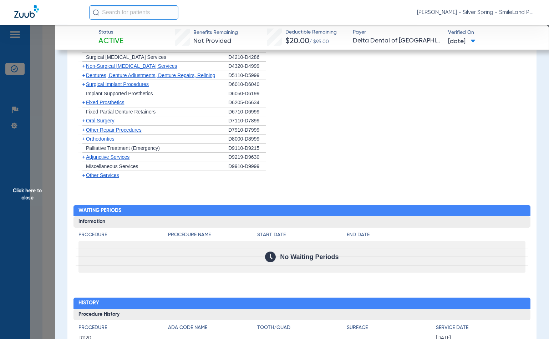
scroll to position [674, 0]
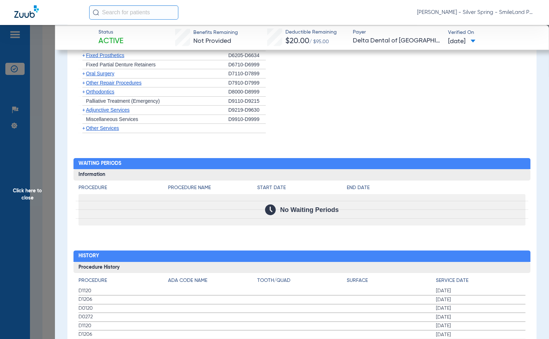
click at [44, 235] on span "Click here to close" at bounding box center [27, 194] width 55 height 339
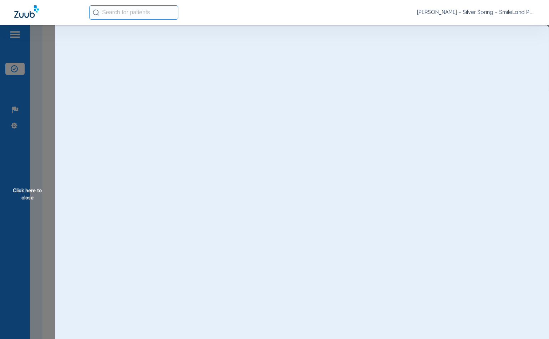
scroll to position [0, 0]
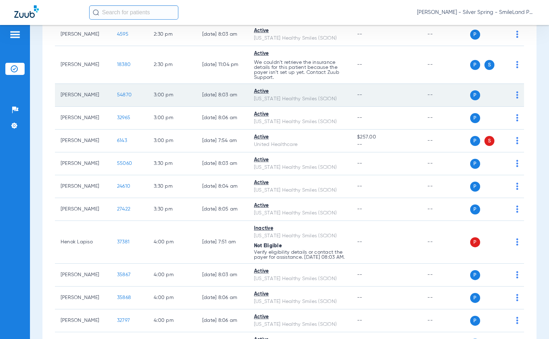
click at [117, 97] on span "54870" at bounding box center [124, 94] width 15 height 5
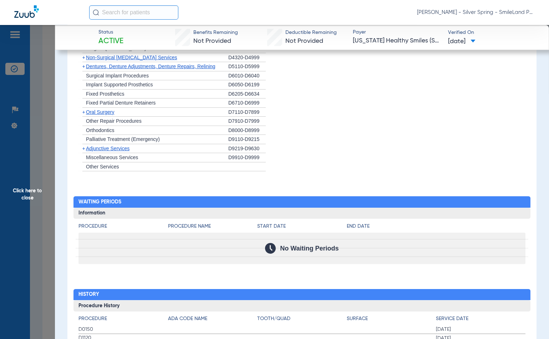
scroll to position [614, 0]
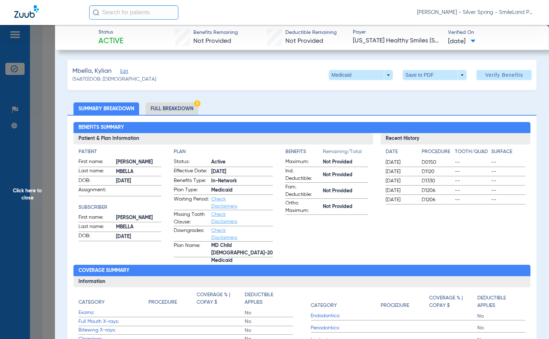
click at [52, 209] on span "Click here to close" at bounding box center [27, 194] width 55 height 339
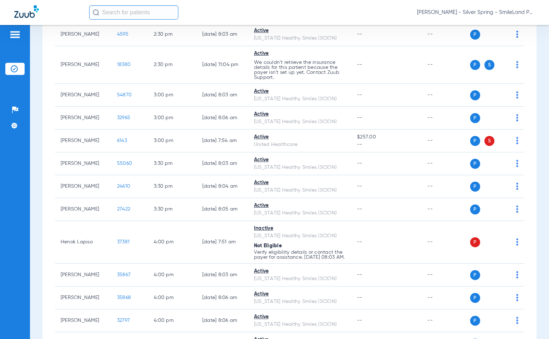
click at [51, 208] on span "Click here to close" at bounding box center [27, 194] width 55 height 339
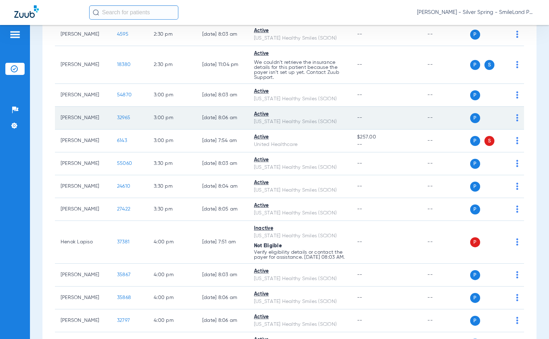
click at [117, 120] on span "32965" at bounding box center [123, 117] width 13 height 5
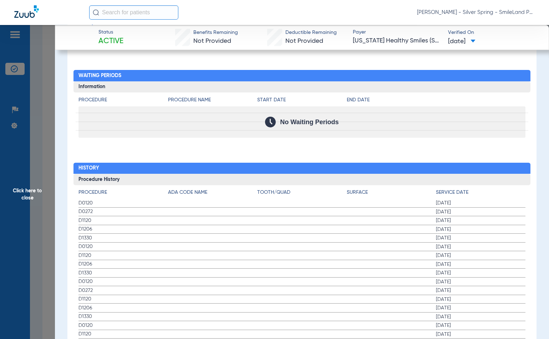
scroll to position [798, 0]
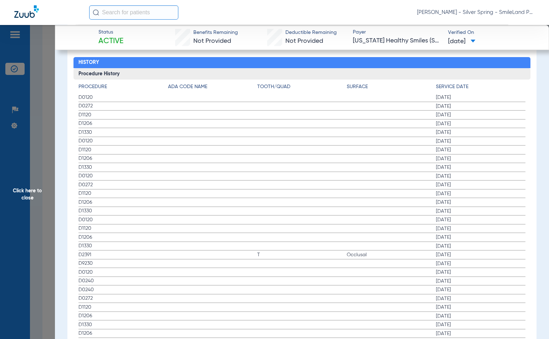
click at [53, 259] on span "Click here to close" at bounding box center [27, 194] width 55 height 339
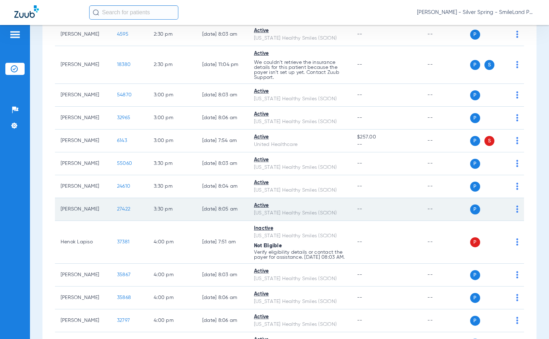
scroll to position [1347, 0]
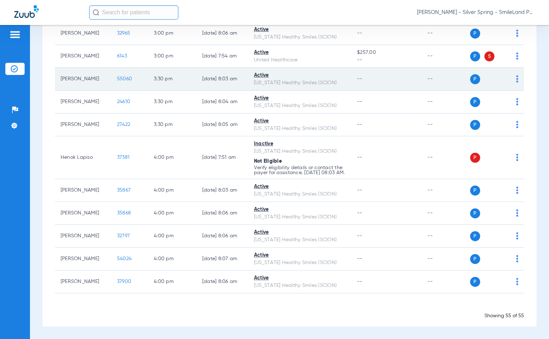
click at [117, 81] on span "55060" at bounding box center [124, 78] width 15 height 5
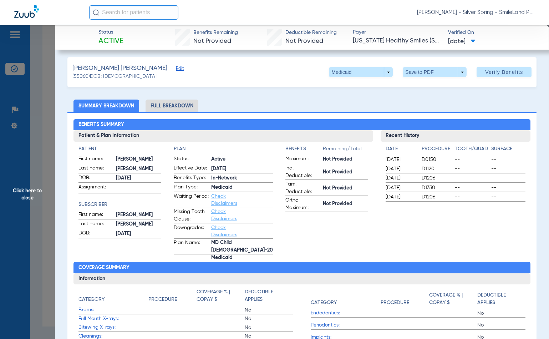
scroll to position [0, 0]
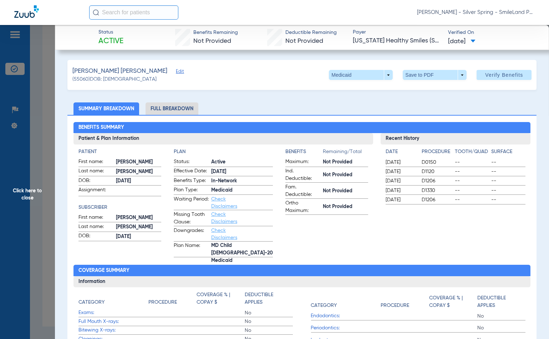
click at [46, 230] on span "Click here to close" at bounding box center [27, 194] width 55 height 339
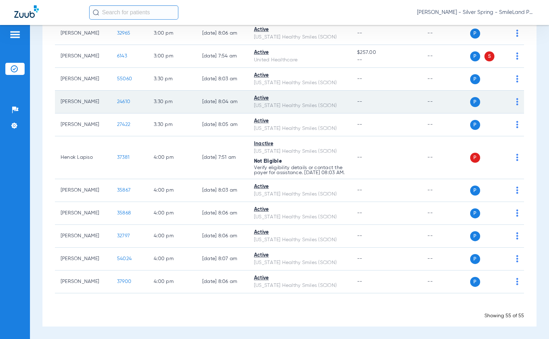
click at [111, 113] on td "24610" at bounding box center [129, 102] width 37 height 23
click at [117, 104] on span "24610" at bounding box center [123, 101] width 13 height 5
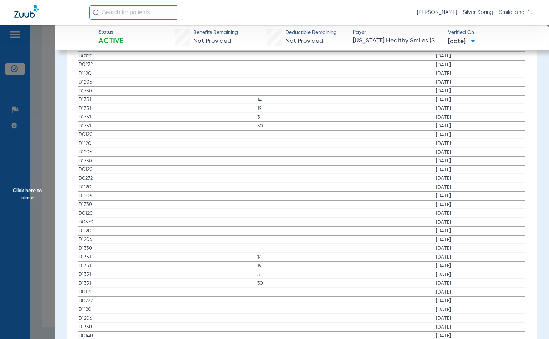
scroll to position [795, 0]
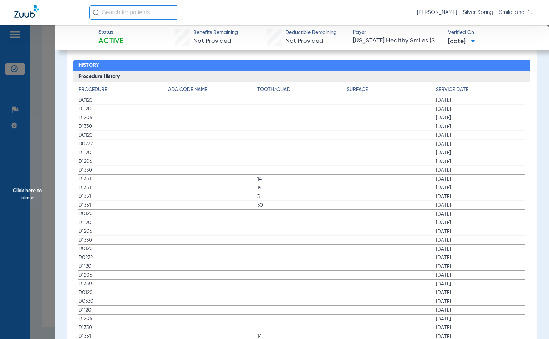
click at [44, 201] on span "Click here to close" at bounding box center [27, 194] width 55 height 339
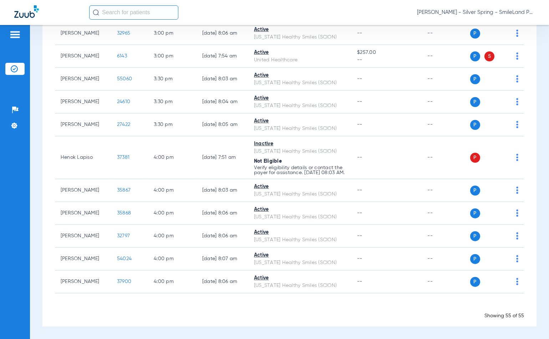
scroll to position [0, 0]
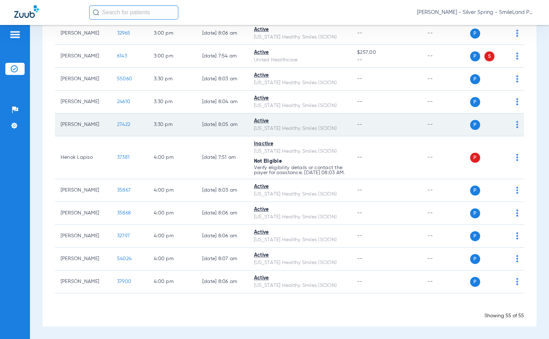
click at [117, 127] on span "27422" at bounding box center [123, 124] width 13 height 5
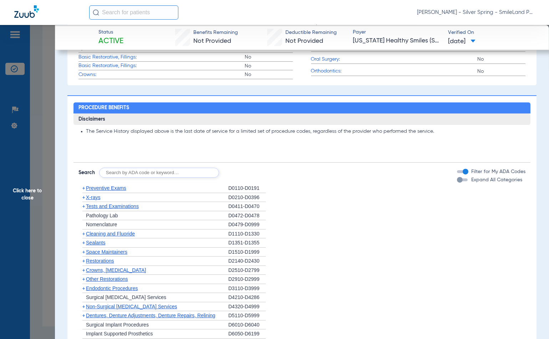
scroll to position [674, 0]
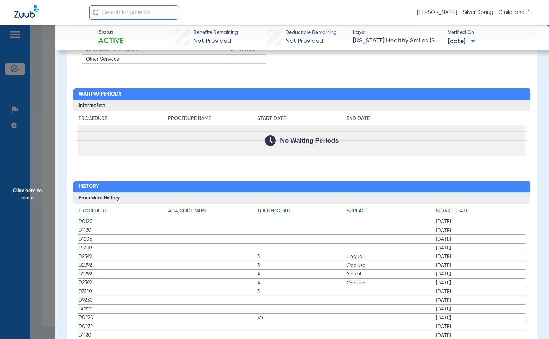
click at [34, 191] on span "Click here to close" at bounding box center [27, 194] width 55 height 339
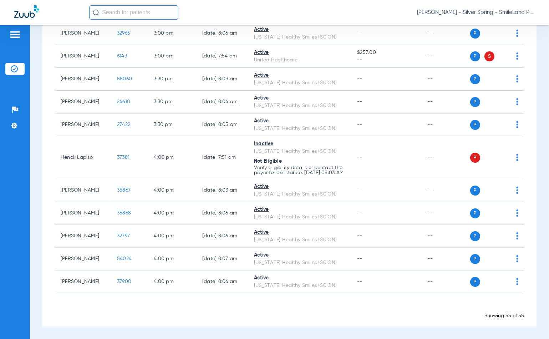
scroll to position [1373, 0]
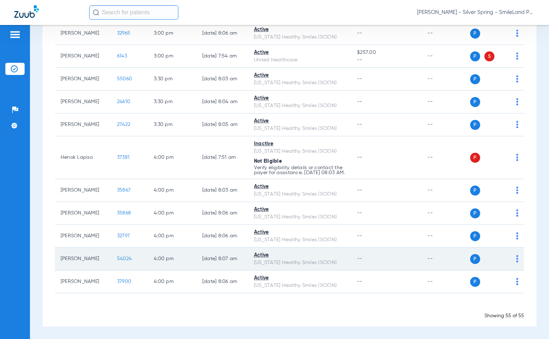
click at [121, 258] on span "54024" at bounding box center [124, 258] width 15 height 5
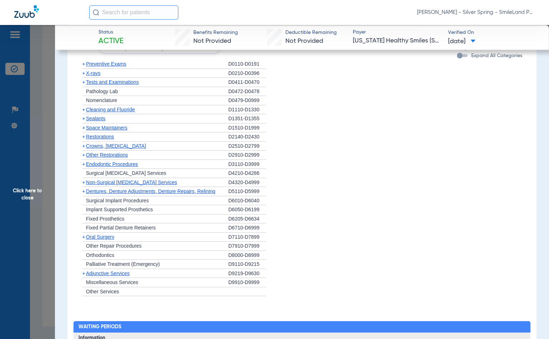
scroll to position [631, 0]
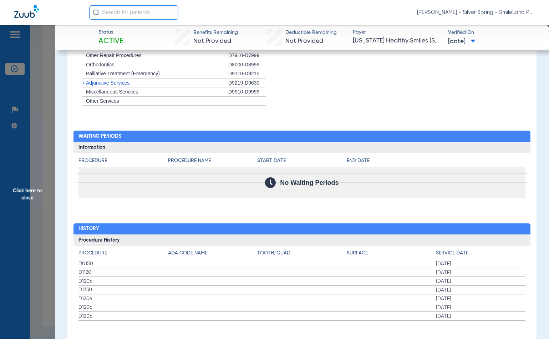
click at [40, 218] on span "Click here to close" at bounding box center [27, 194] width 55 height 339
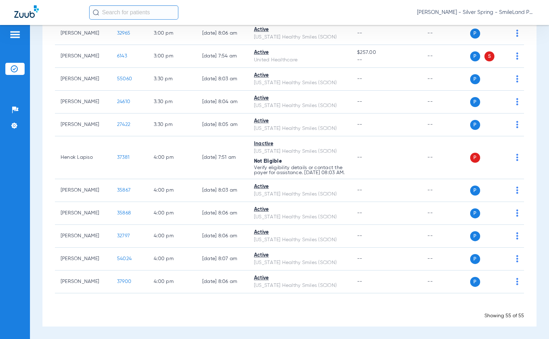
scroll to position [0, 0]
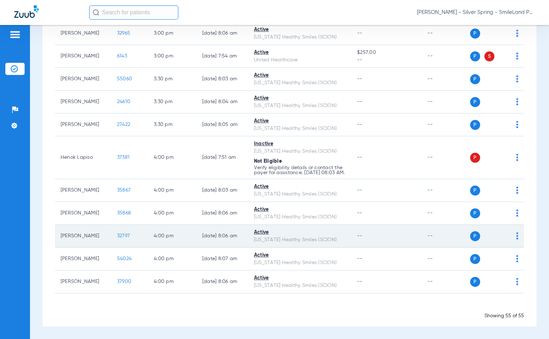
click at [117, 234] on span "32797" at bounding box center [123, 235] width 13 height 5
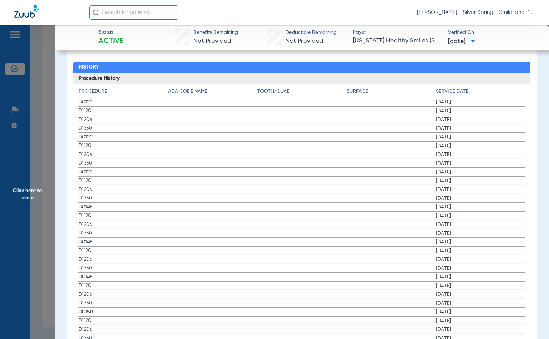
scroll to position [815, 0]
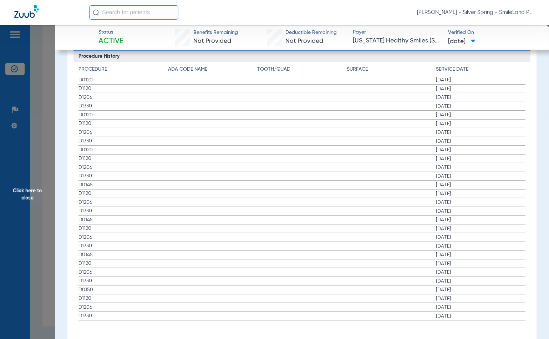
click at [26, 172] on span "Click here to close" at bounding box center [27, 194] width 55 height 339
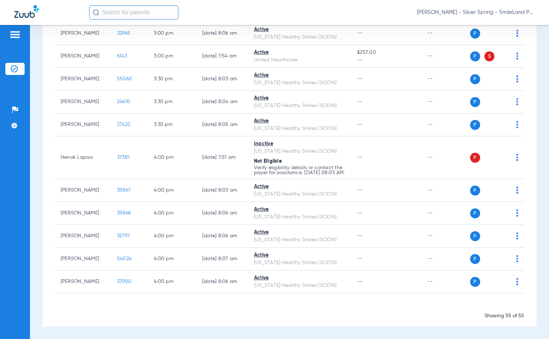
scroll to position [0, 0]
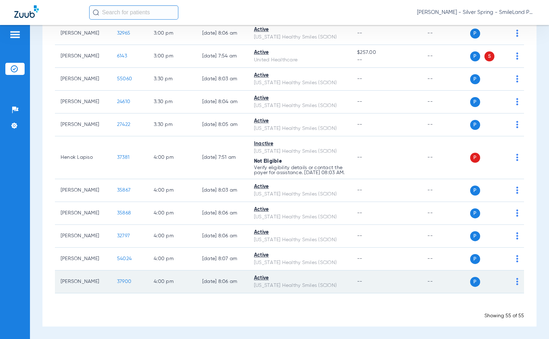
click at [117, 279] on span "37900" at bounding box center [124, 281] width 14 height 5
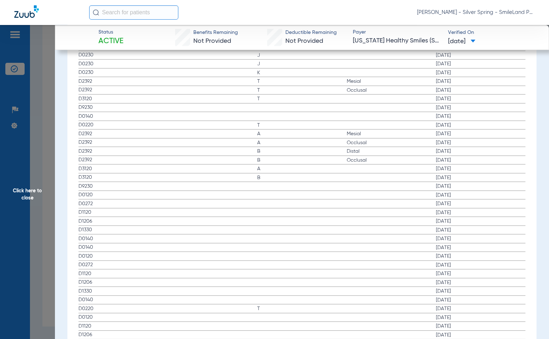
scroll to position [832, 0]
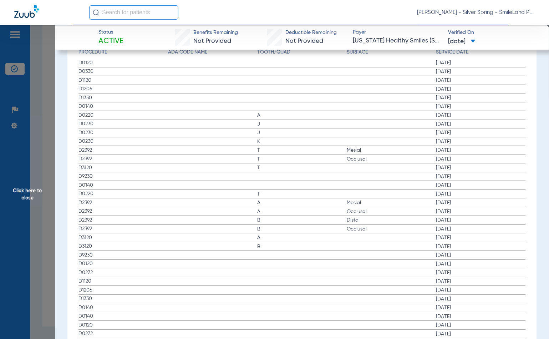
click at [0, 140] on span "Click here to close" at bounding box center [27, 194] width 55 height 339
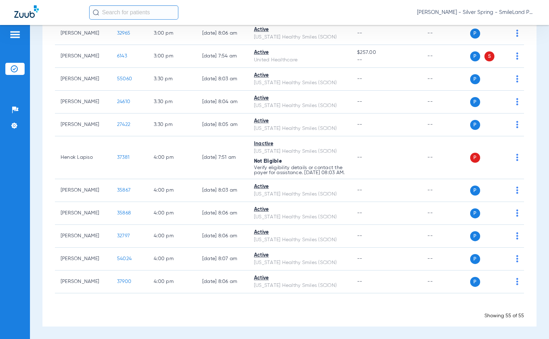
scroll to position [0, 0]
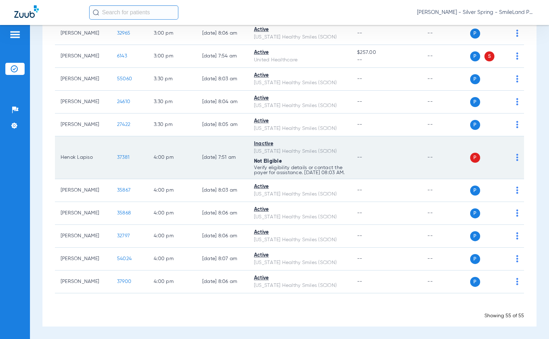
click at [111, 154] on td "37381" at bounding box center [129, 157] width 37 height 43
click at [117, 155] on span "37381" at bounding box center [123, 157] width 12 height 5
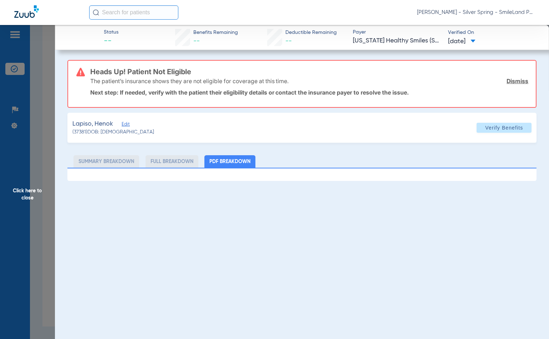
click at [47, 51] on span "Click here to close" at bounding box center [27, 194] width 55 height 339
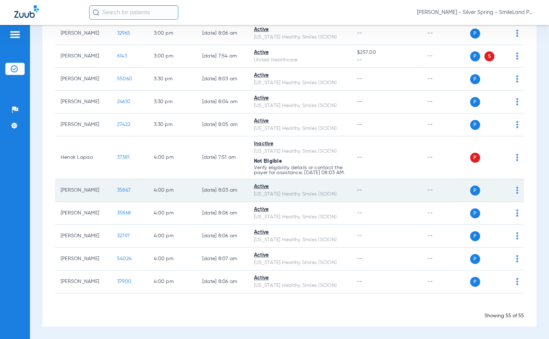
click at [117, 189] on span "35867" at bounding box center [124, 190] width 14 height 5
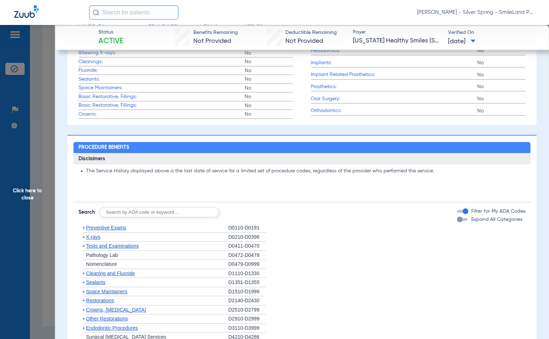
scroll to position [674, 0]
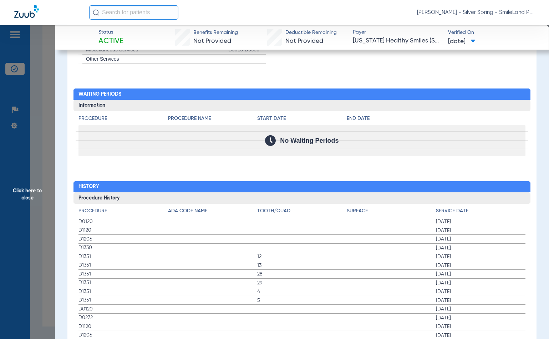
click at [50, 220] on span "Click here to close" at bounding box center [27, 194] width 55 height 339
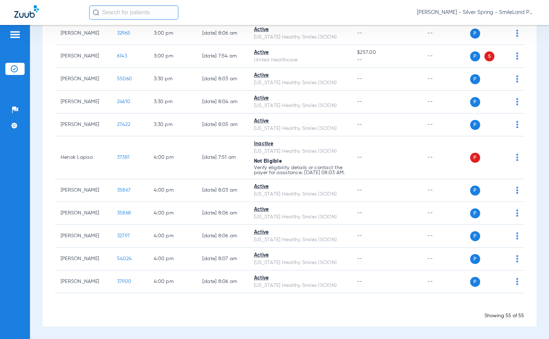
scroll to position [0, 0]
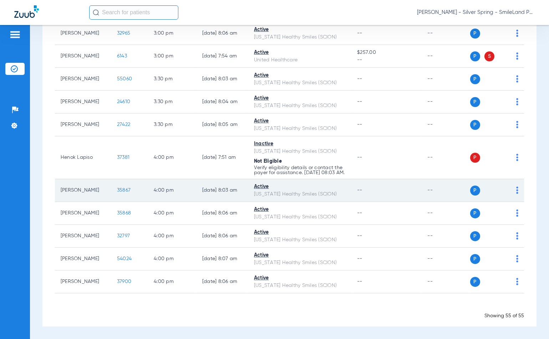
click at [117, 190] on span "35867" at bounding box center [124, 190] width 14 height 5
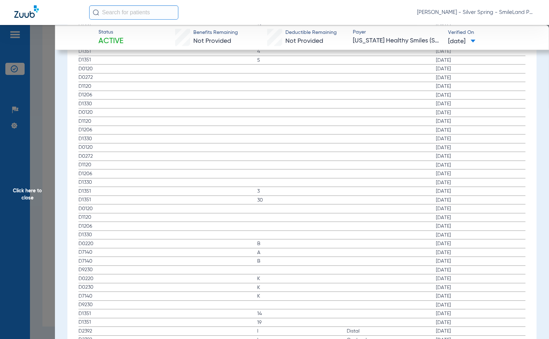
scroll to position [834, 0]
click at [4, 146] on span "Click here to close" at bounding box center [27, 194] width 55 height 339
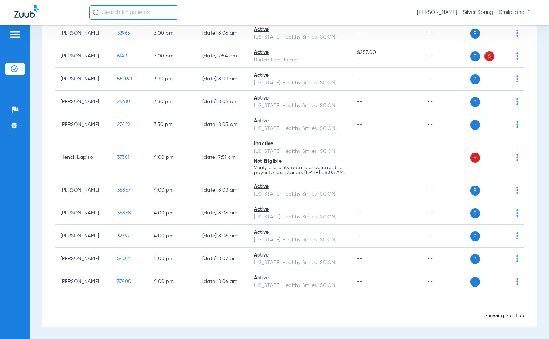
scroll to position [0, 0]
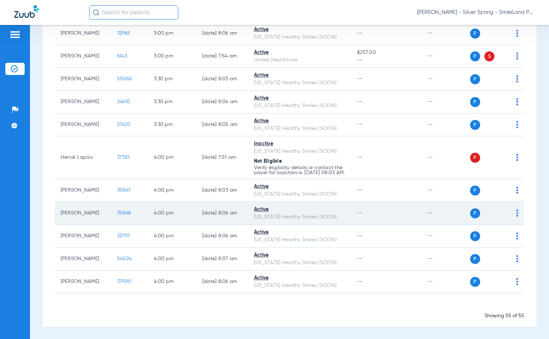
click at [117, 211] on span "35868" at bounding box center [124, 212] width 14 height 5
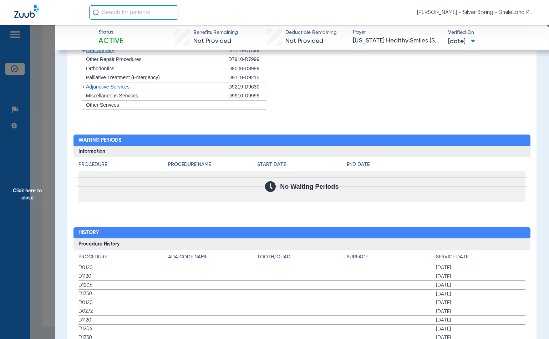
scroll to position [718, 0]
